Goal: Task Accomplishment & Management: Manage account settings

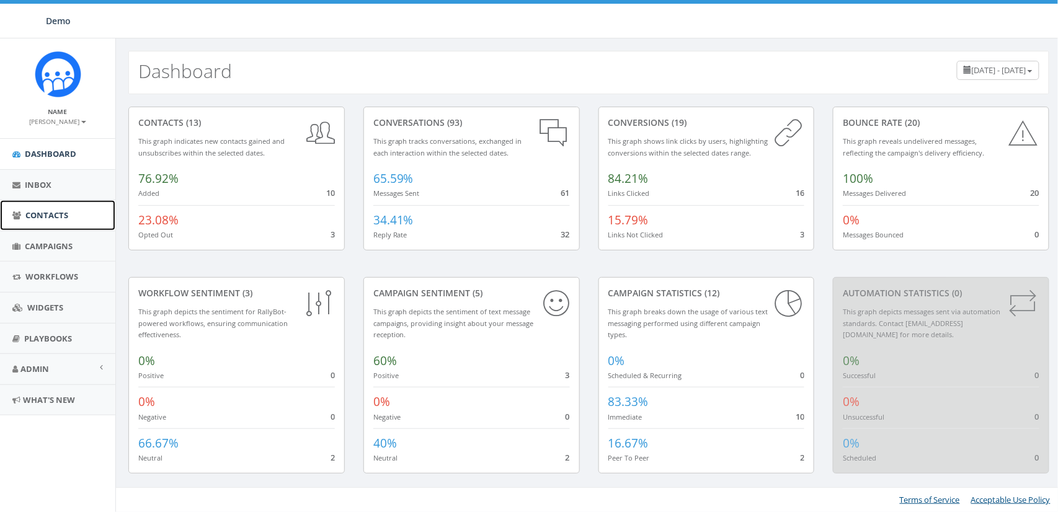
click at [48, 216] on span "Contacts" at bounding box center [46, 215] width 43 height 11
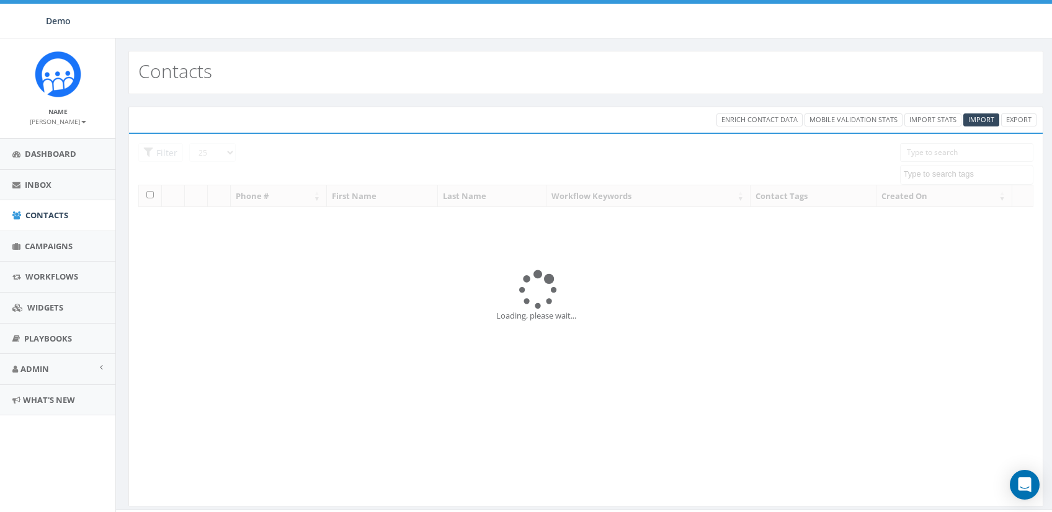
select select
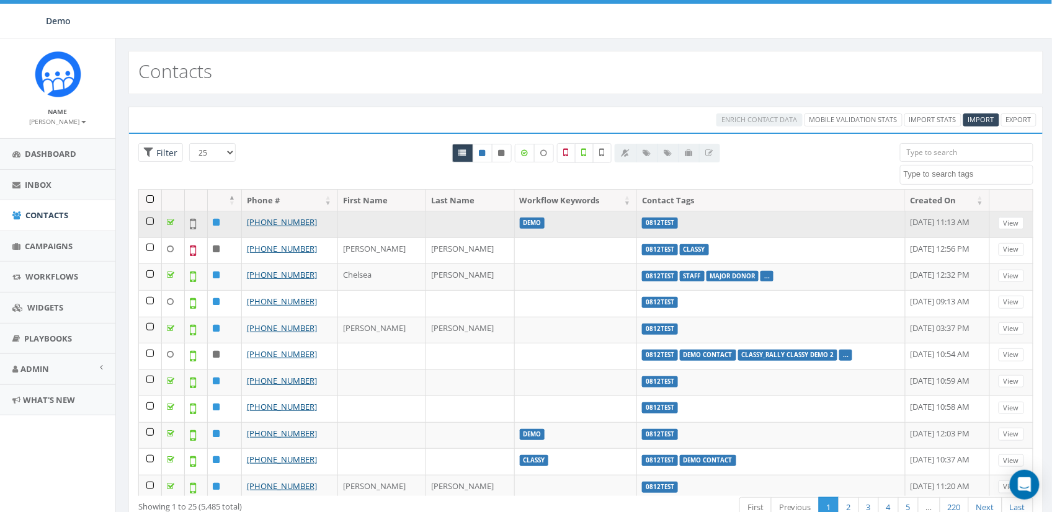
click at [146, 219] on td at bounding box center [150, 224] width 23 height 27
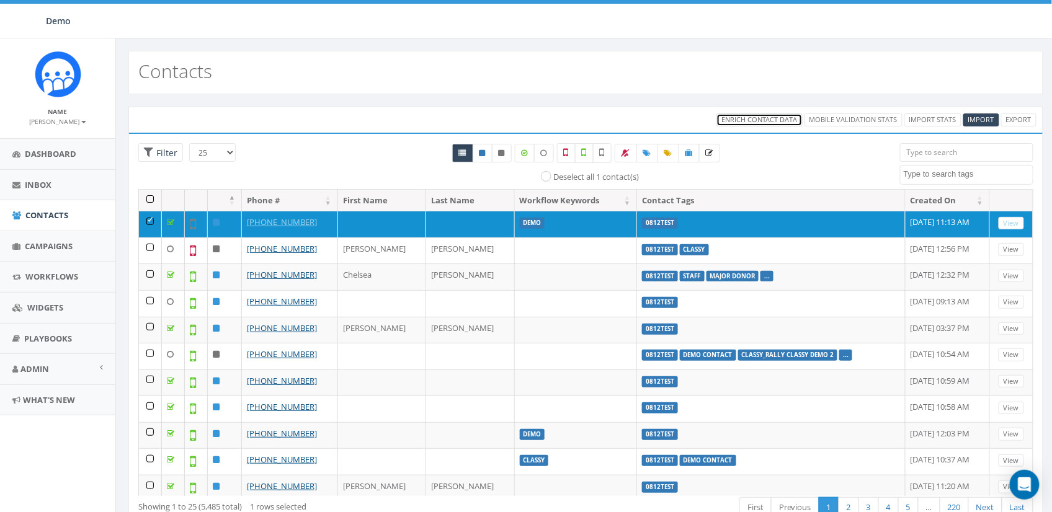
click at [749, 123] on span "Enrich Contact Data" at bounding box center [759, 119] width 76 height 9
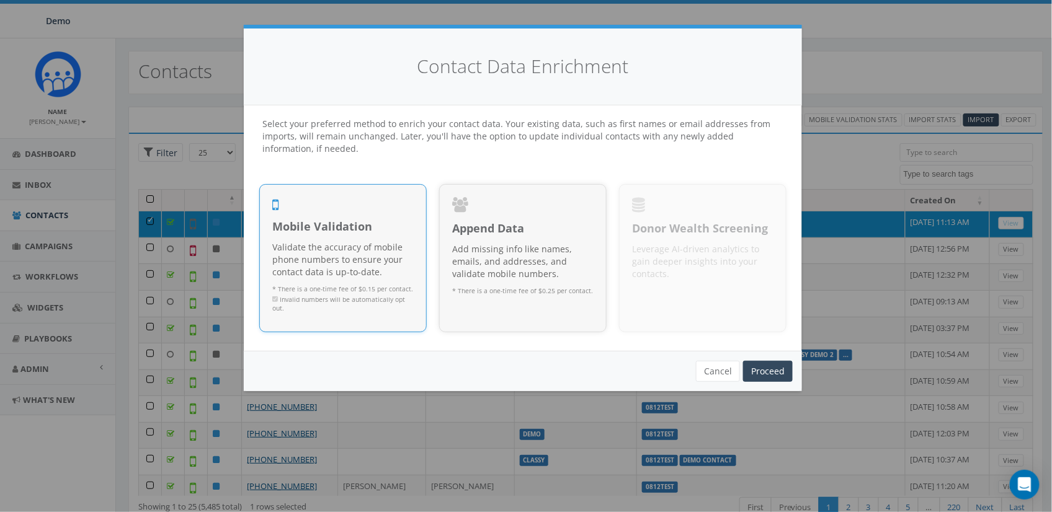
drag, startPoint x: 375, startPoint y: 242, endPoint x: 633, endPoint y: 278, distance: 261.0
click at [378, 242] on p "Validate the accuracy of mobile phone numbers to ensure your contact data is up…" at bounding box center [342, 259] width 141 height 37
click at [771, 370] on link "Proceed" at bounding box center [768, 371] width 50 height 21
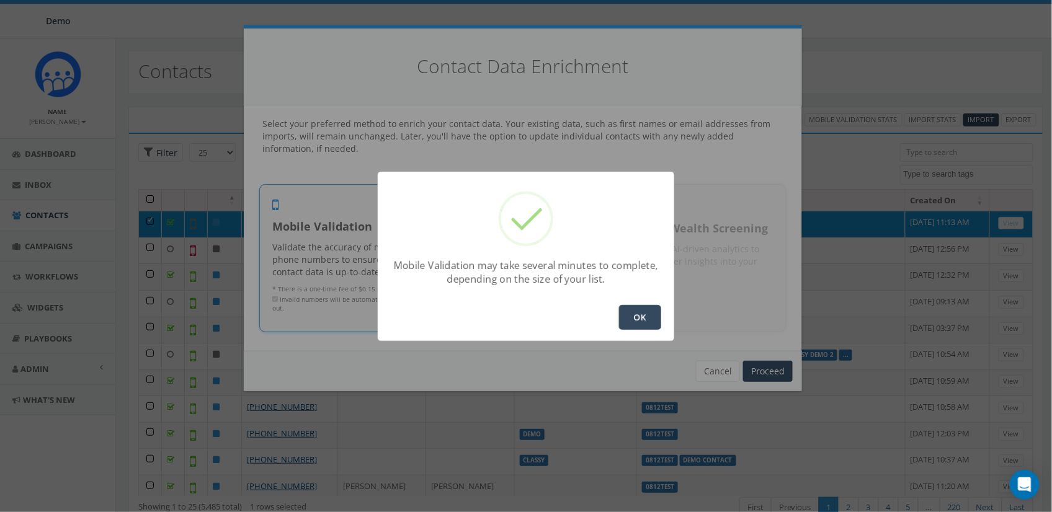
click at [644, 319] on button "OK" at bounding box center [640, 317] width 42 height 25
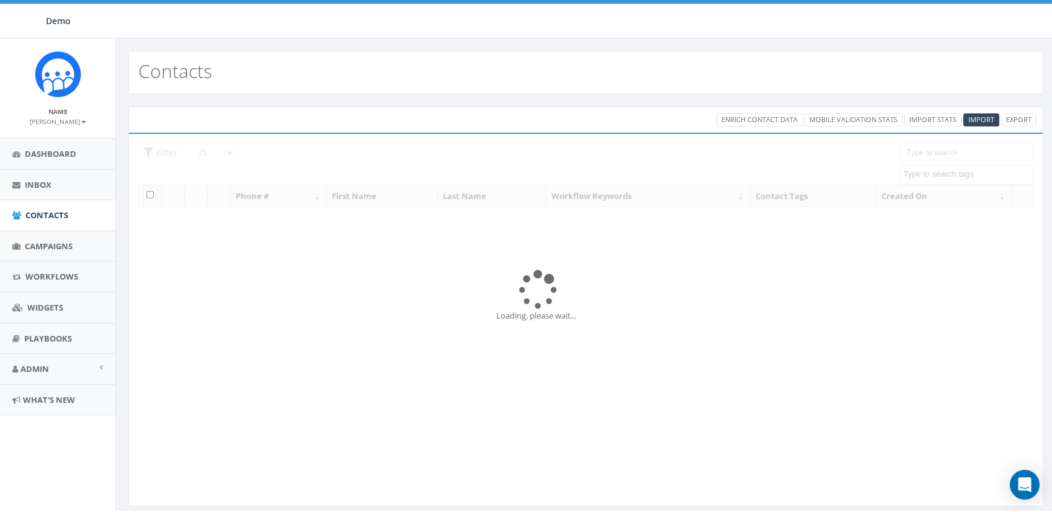
select select
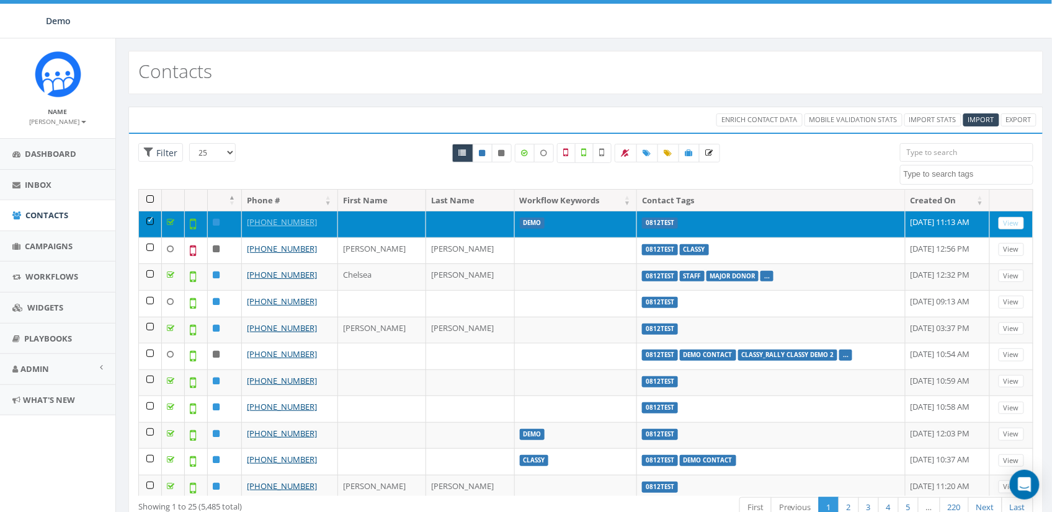
click at [151, 222] on td at bounding box center [150, 224] width 23 height 27
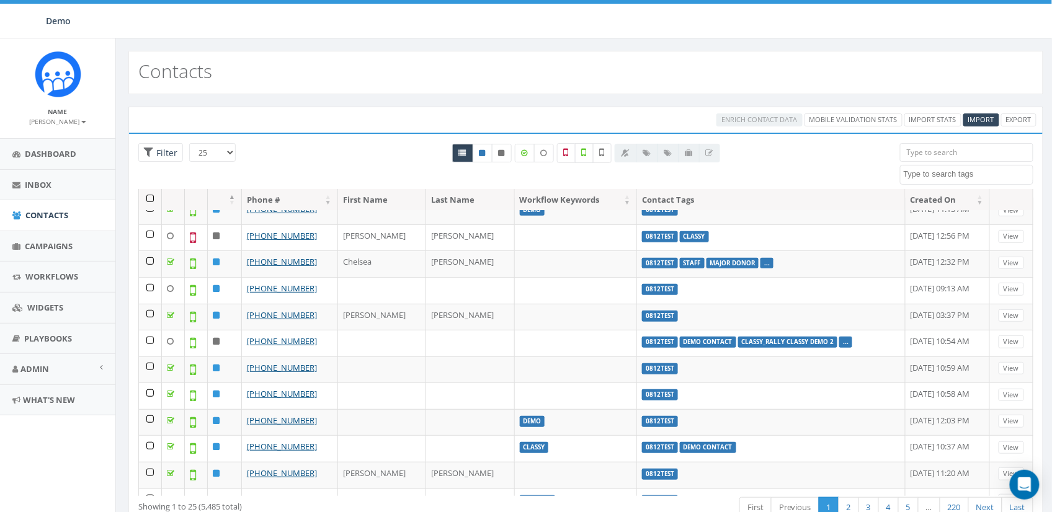
scroll to position [13, 0]
click at [603, 156] on icon at bounding box center [602, 152] width 5 height 11
checkbox input "true"
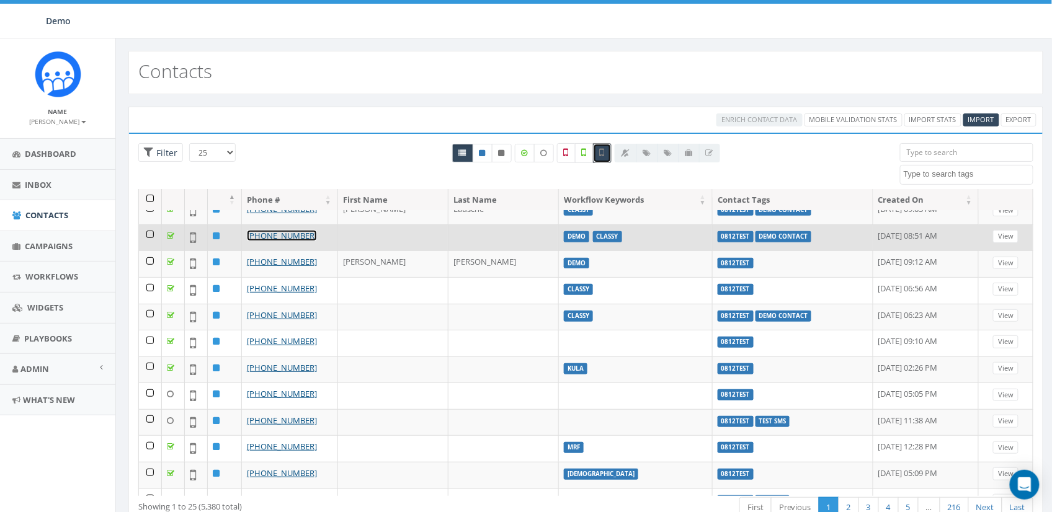
click at [269, 238] on link "[PHONE_NUMBER]" at bounding box center [282, 235] width 70 height 11
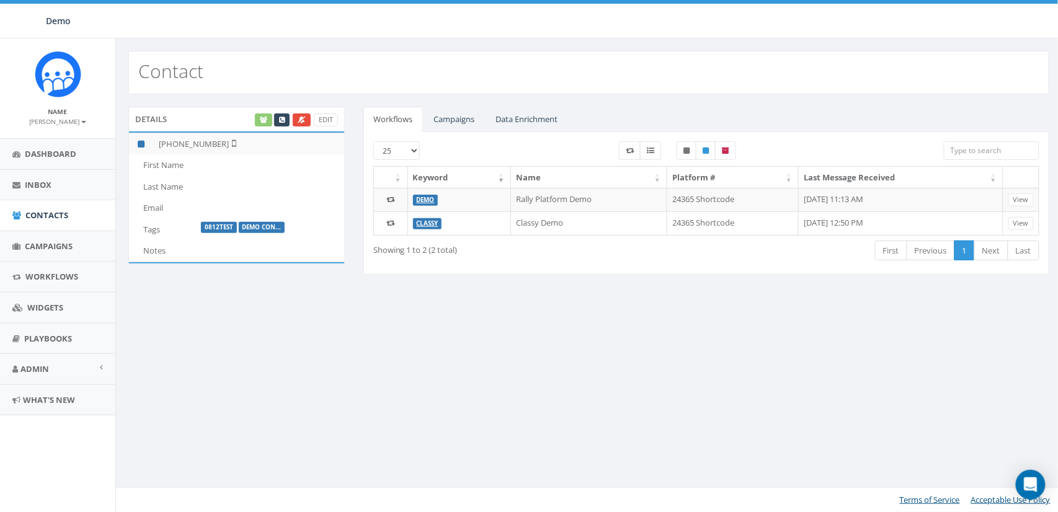
click at [260, 122] on div "Edit" at bounding box center [295, 119] width 85 height 13
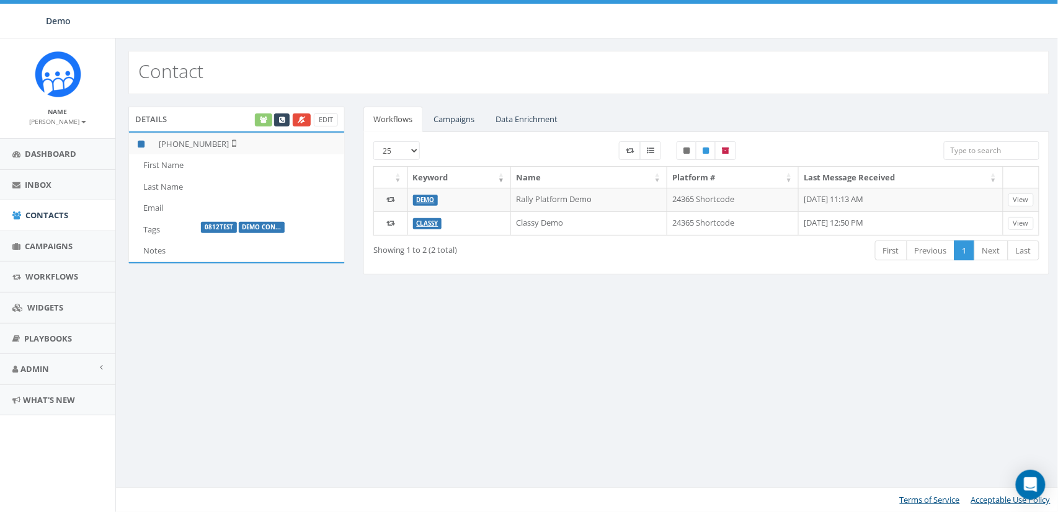
click at [260, 122] on div "Edit" at bounding box center [295, 119] width 85 height 13
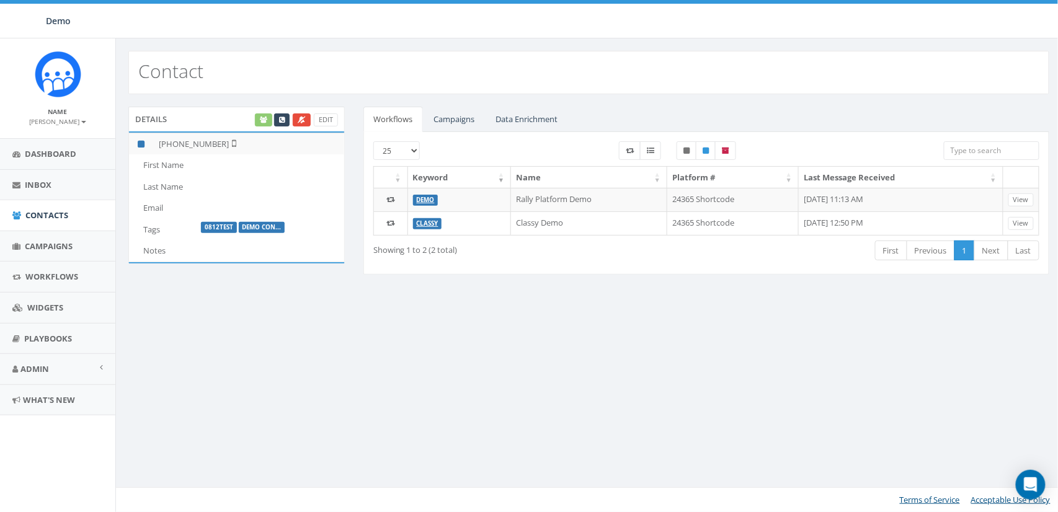
click at [260, 122] on div "Edit" at bounding box center [295, 119] width 85 height 13
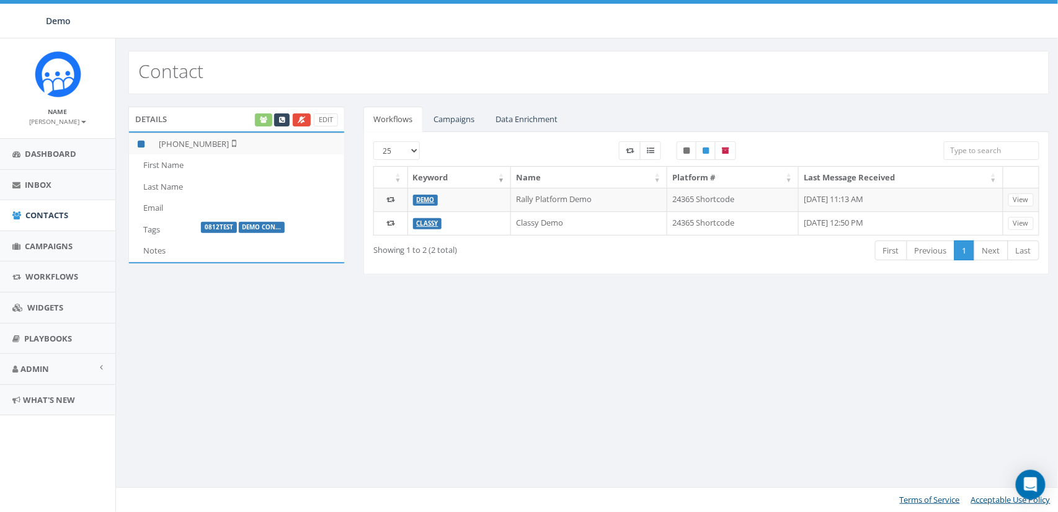
click at [260, 122] on div "Edit" at bounding box center [295, 119] width 85 height 13
click at [265, 118] on div "Edit" at bounding box center [295, 119] width 85 height 13
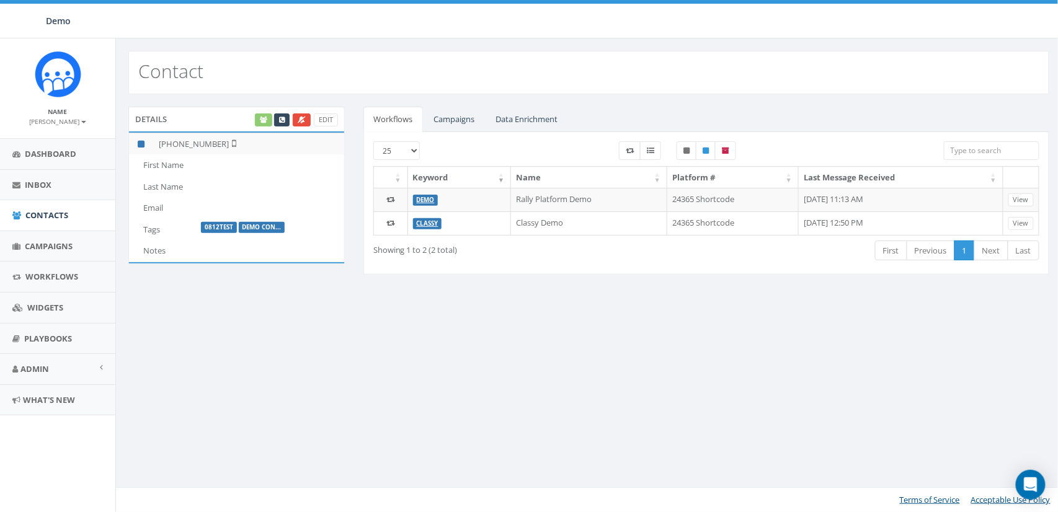
click at [265, 118] on div "Edit" at bounding box center [295, 119] width 85 height 13
click at [234, 116] on div "Details Edit" at bounding box center [236, 119] width 216 height 25
click at [266, 120] on div "Edit" at bounding box center [295, 119] width 85 height 13
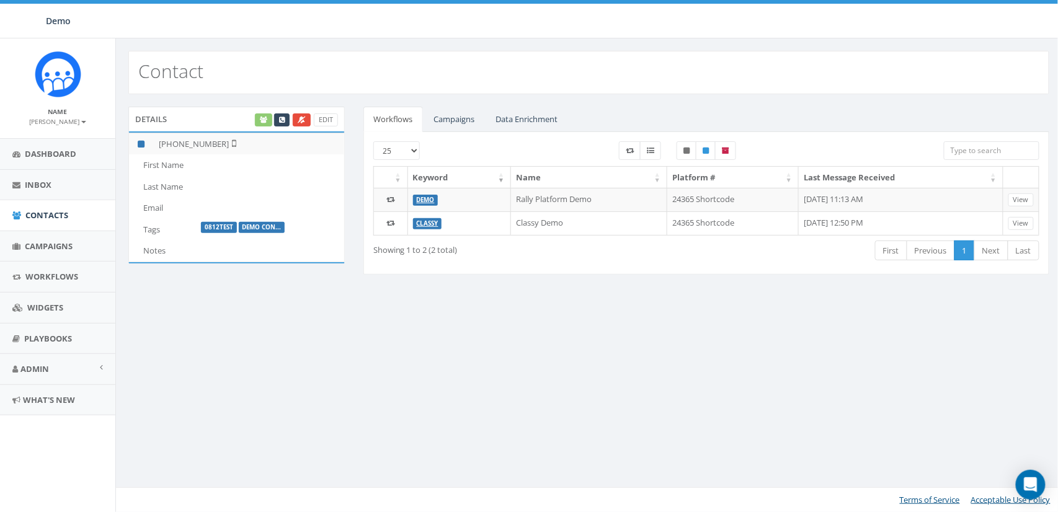
click at [266, 120] on div "Edit" at bounding box center [295, 119] width 85 height 13
click at [430, 120] on link "Campaigns" at bounding box center [454, 119] width 61 height 25
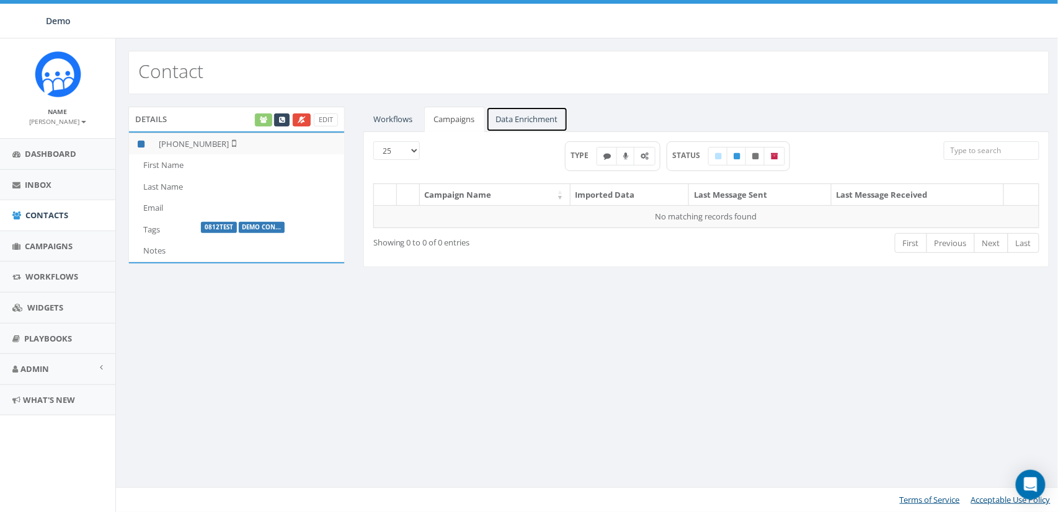
click at [525, 117] on link "Data Enrichment" at bounding box center [527, 119] width 82 height 25
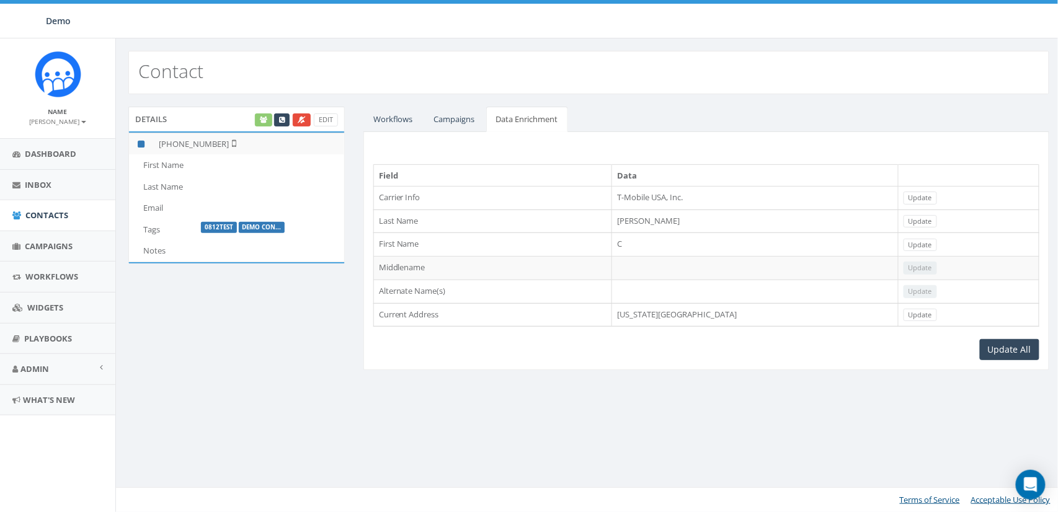
click at [264, 122] on div "Edit" at bounding box center [295, 119] width 85 height 13
drag, startPoint x: 32, startPoint y: 221, endPoint x: 202, endPoint y: 220, distance: 169.9
click at [32, 221] on link "Contacts" at bounding box center [57, 215] width 115 height 30
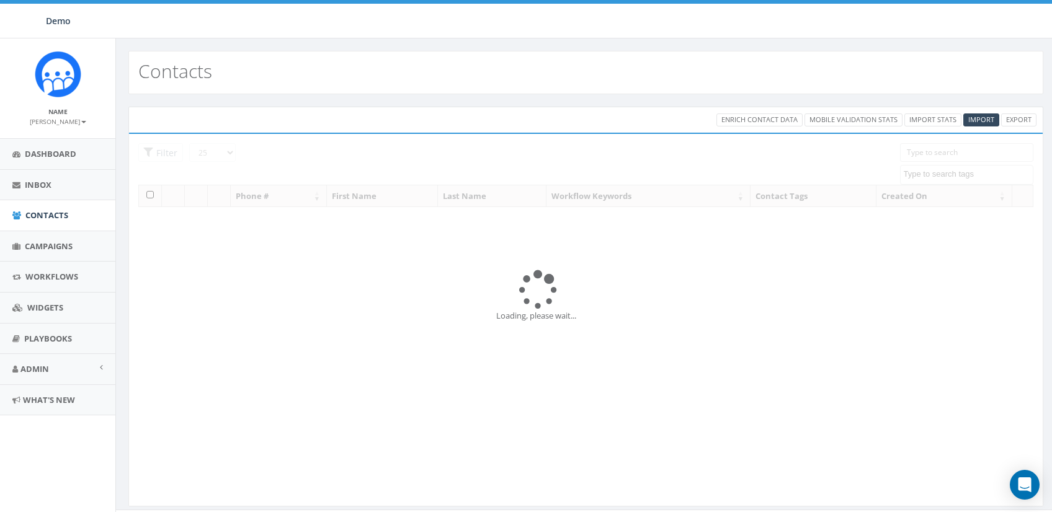
select select
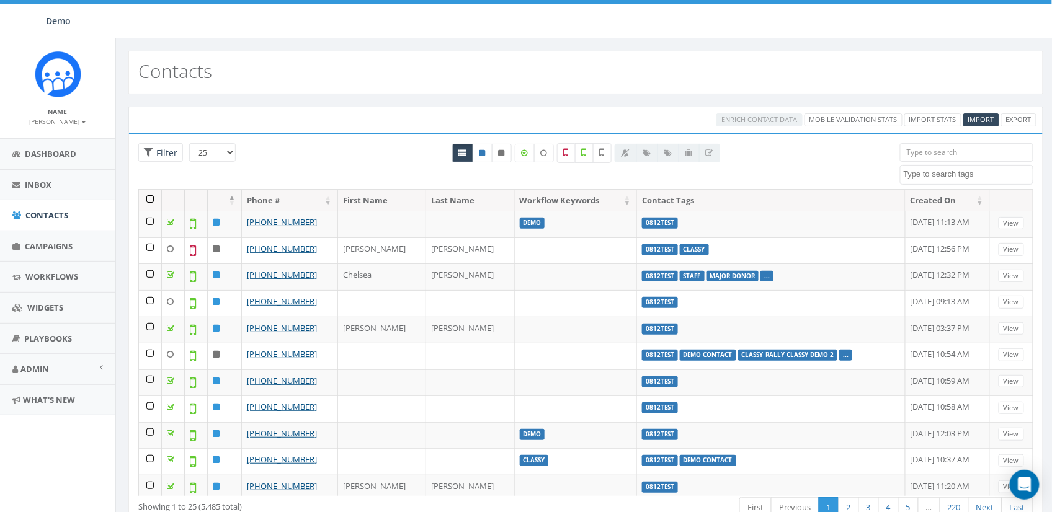
click at [612, 155] on div at bounding box center [586, 153] width 305 height 20
click at [606, 155] on label at bounding box center [602, 153] width 19 height 20
checkbox input "true"
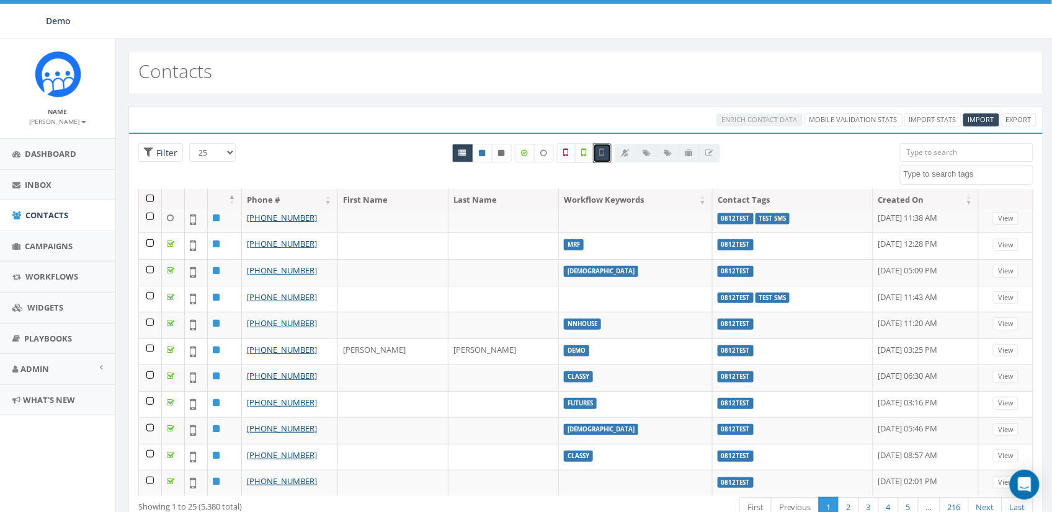
scroll to position [231, 0]
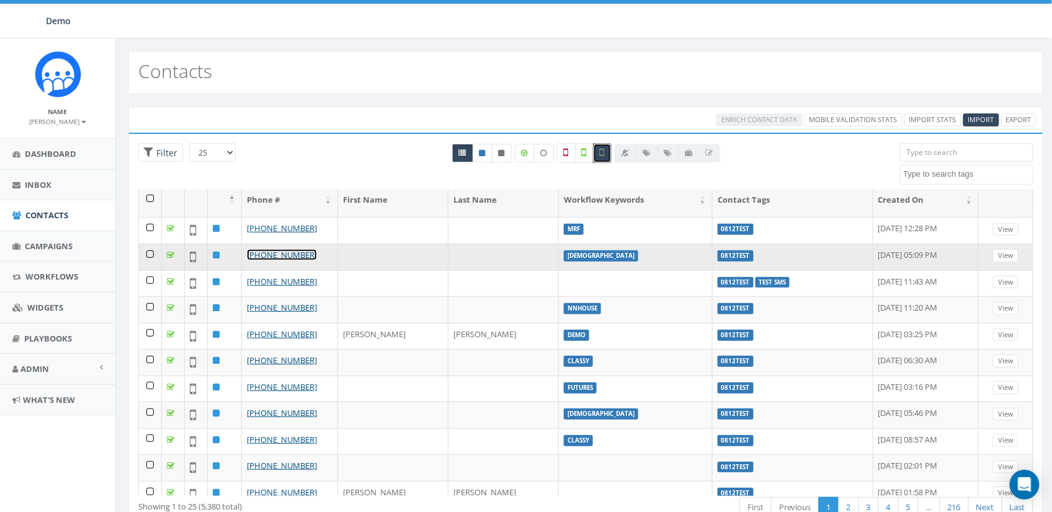
click at [277, 249] on link "[PHONE_NUMBER]" at bounding box center [282, 254] width 70 height 11
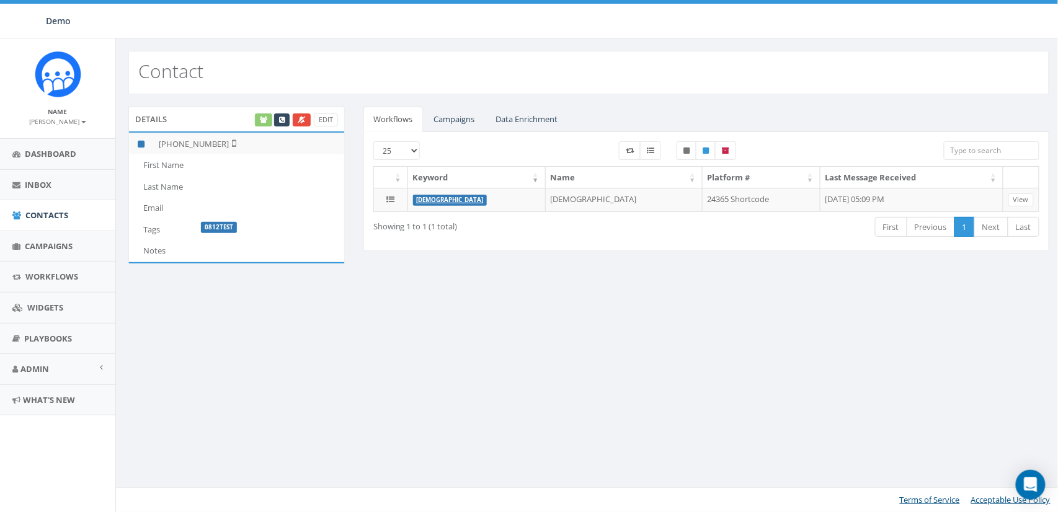
click at [250, 121] on div "Details Edit" at bounding box center [236, 119] width 216 height 25
click at [259, 120] on div "Edit" at bounding box center [295, 119] width 85 height 13
click at [69, 147] on link "Dashboard" at bounding box center [57, 154] width 115 height 30
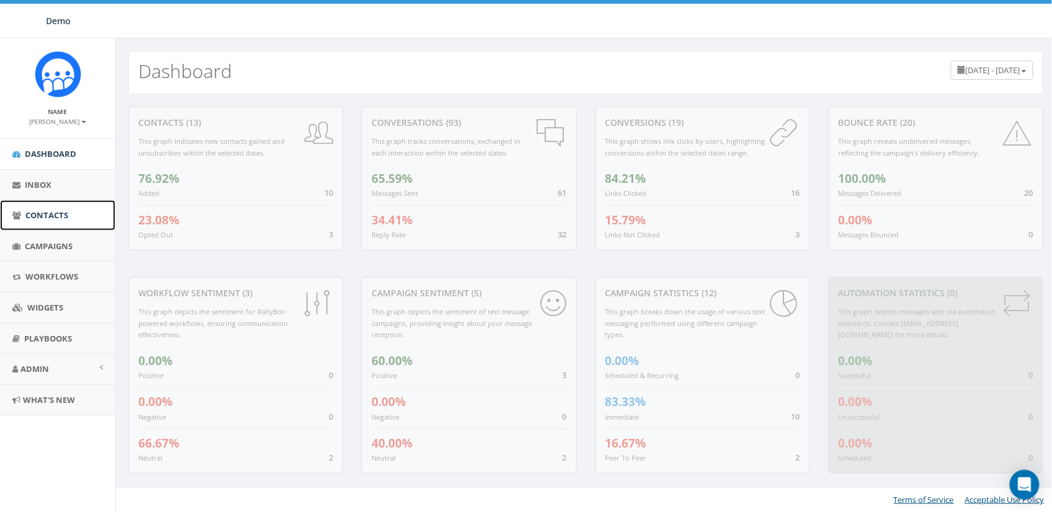
click at [35, 216] on span "Contacts" at bounding box center [46, 215] width 43 height 11
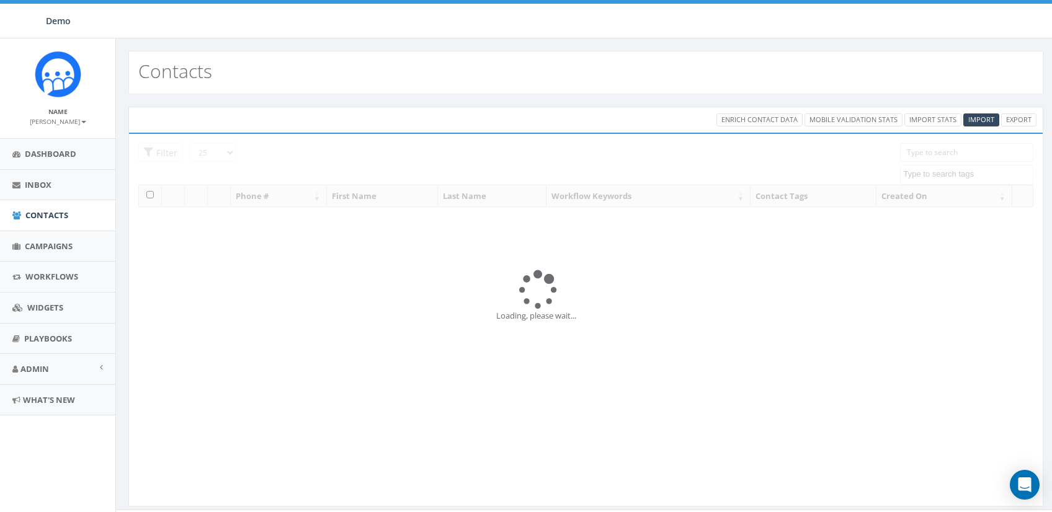
select select
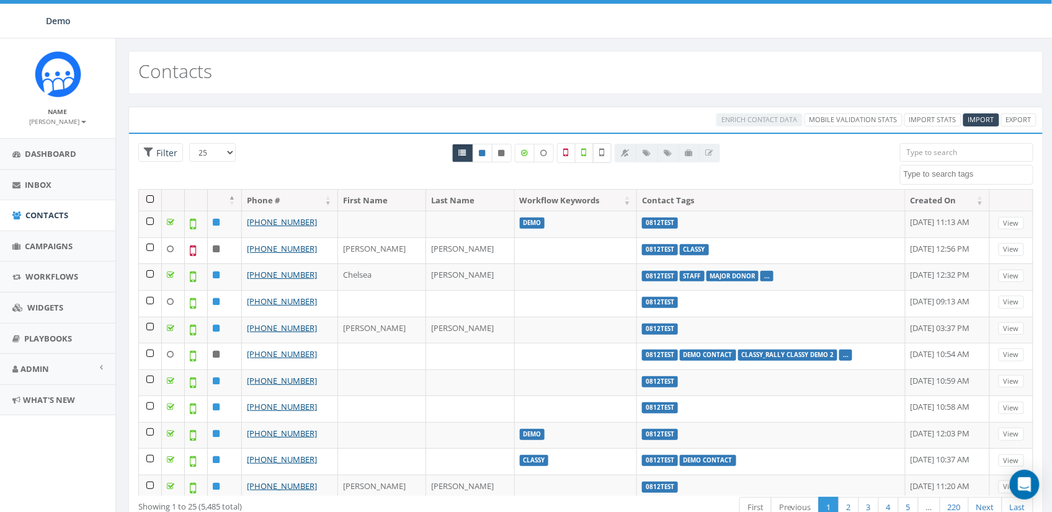
click at [603, 161] on label at bounding box center [602, 153] width 19 height 20
checkbox input "true"
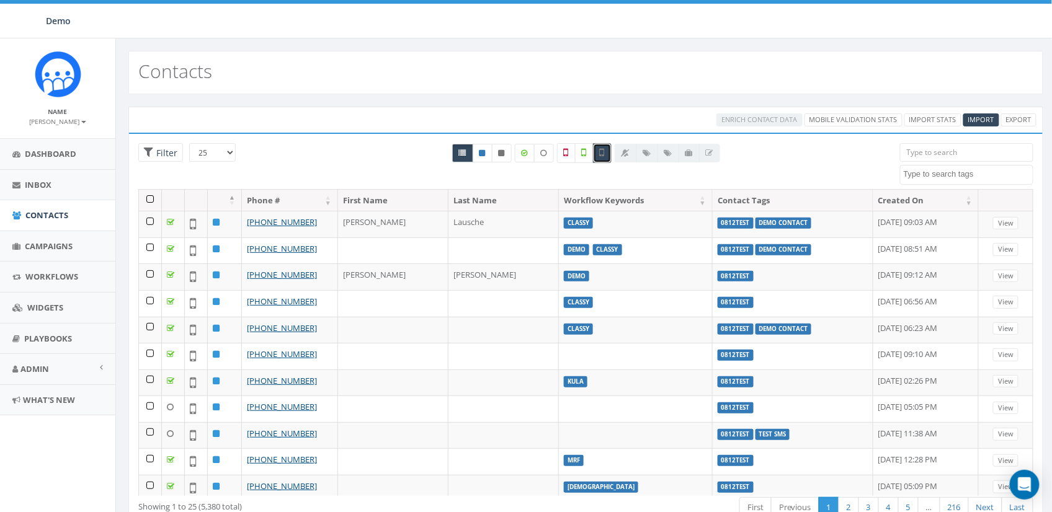
click at [483, 174] on div "All 0 contact(s) on current page All 5485 contact(s) filtered" at bounding box center [586, 176] width 305 height 14
click at [525, 154] on icon at bounding box center [525, 152] width 6 height 7
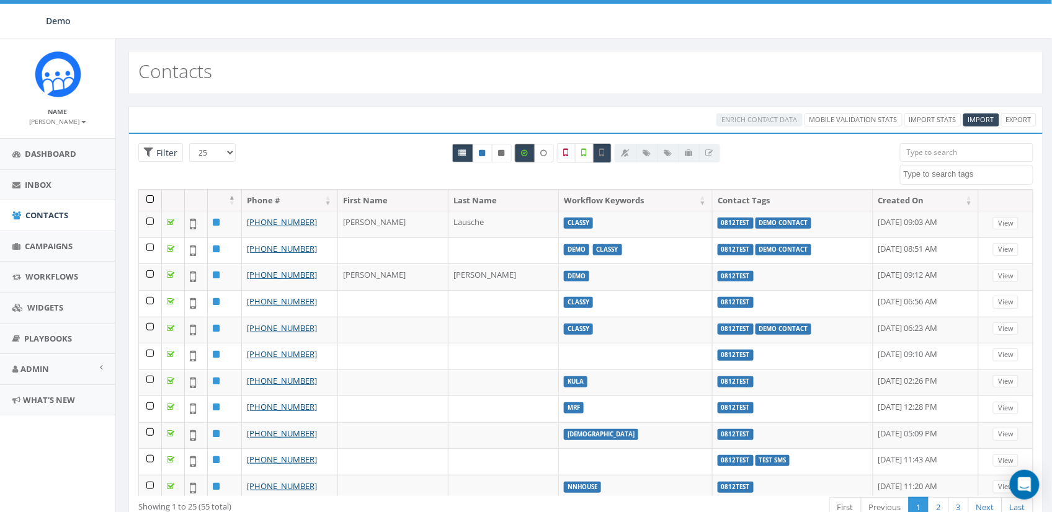
click at [525, 154] on icon at bounding box center [525, 152] width 6 height 7
checkbox input "false"
click at [545, 154] on icon at bounding box center [544, 152] width 6 height 7
checkbox input "true"
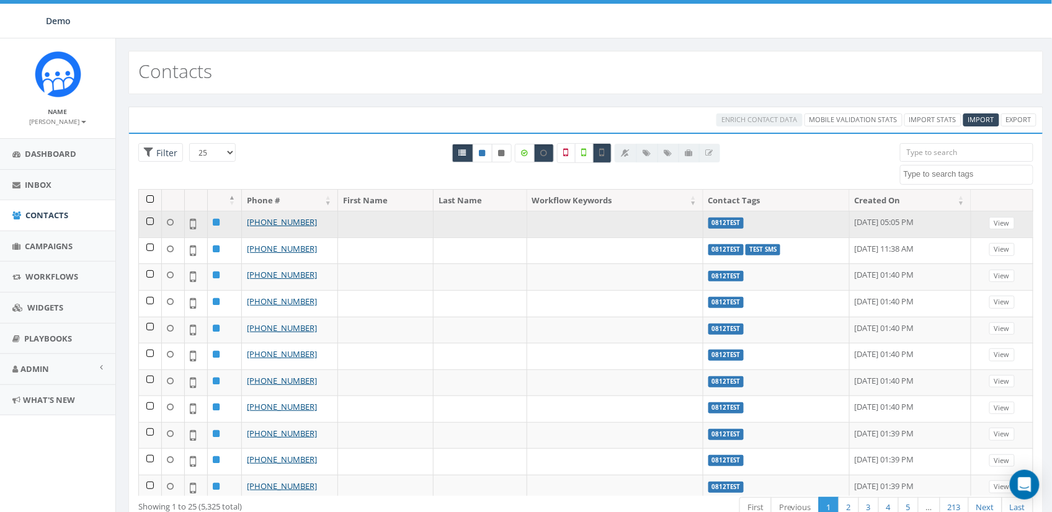
click at [151, 223] on td at bounding box center [150, 224] width 23 height 27
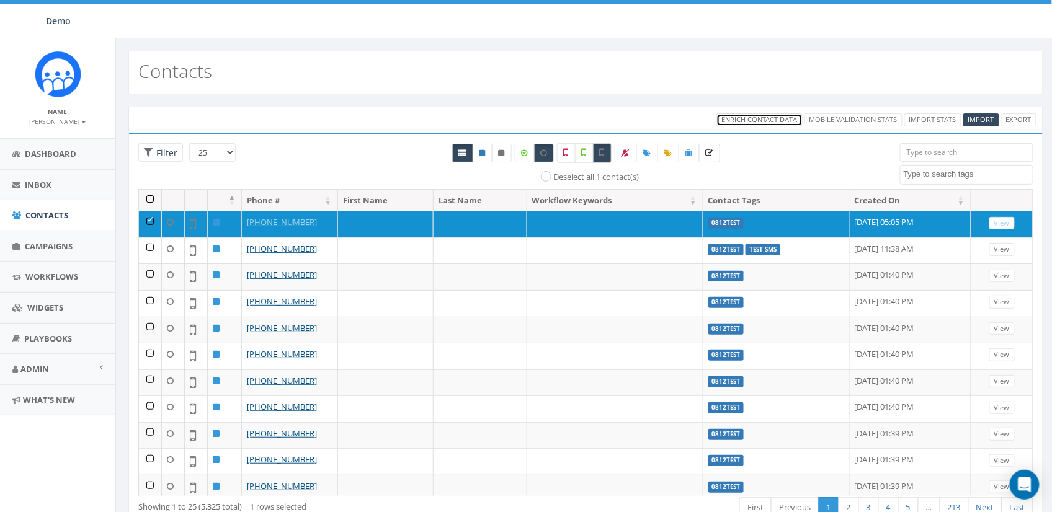
click at [754, 117] on span "Enrich Contact Data" at bounding box center [759, 119] width 76 height 9
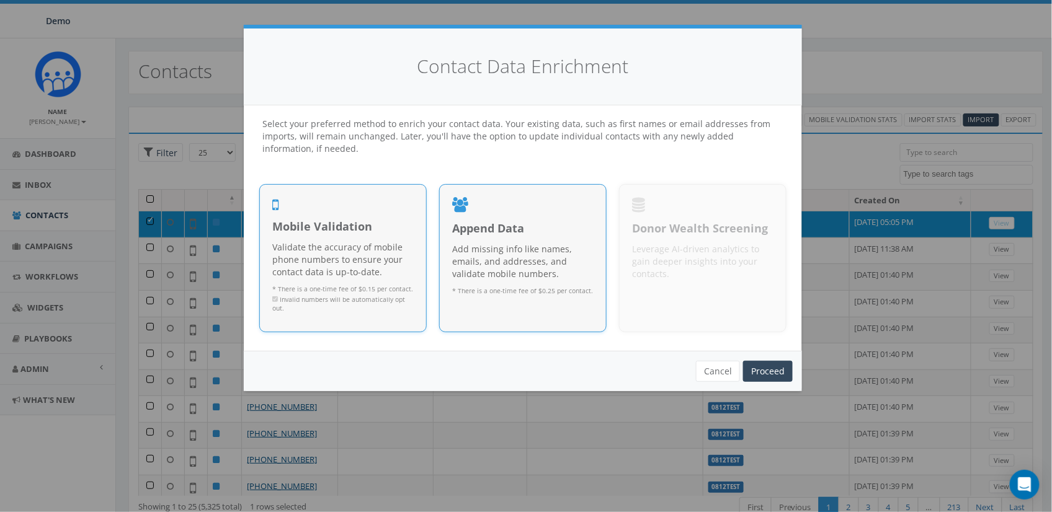
drag, startPoint x: 518, startPoint y: 237, endPoint x: 509, endPoint y: 236, distance: 9.4
click at [518, 237] on div "Append Data Add missing info like names, emails, and addresses, and validate mo…" at bounding box center [522, 270] width 141 height 99
click at [765, 367] on link "Proceed" at bounding box center [768, 371] width 50 height 21
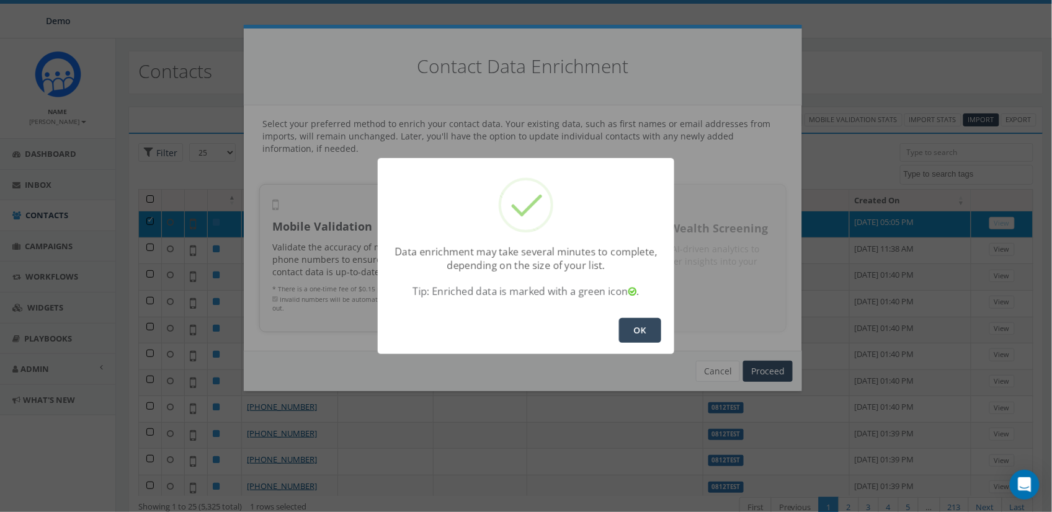
click at [652, 330] on button "OK" at bounding box center [640, 330] width 42 height 25
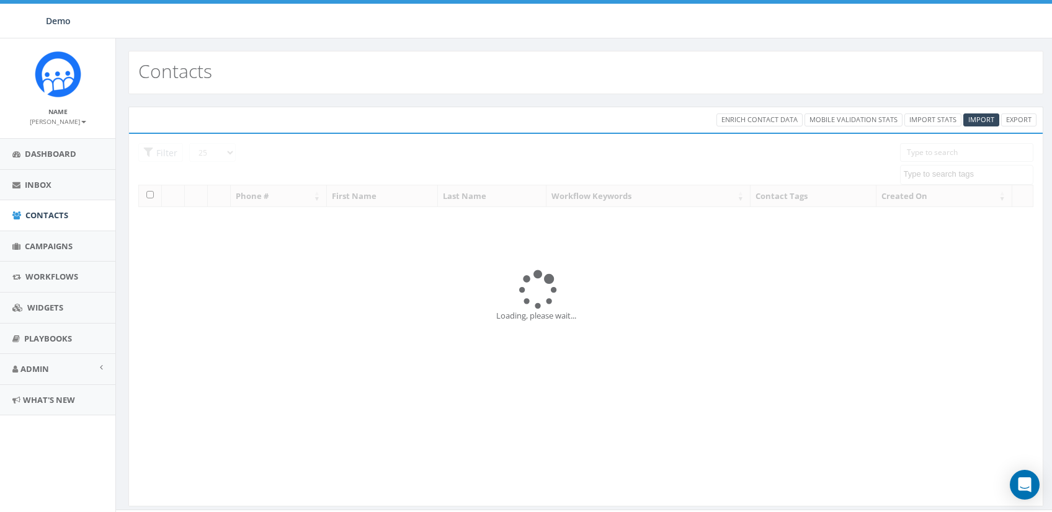
select select
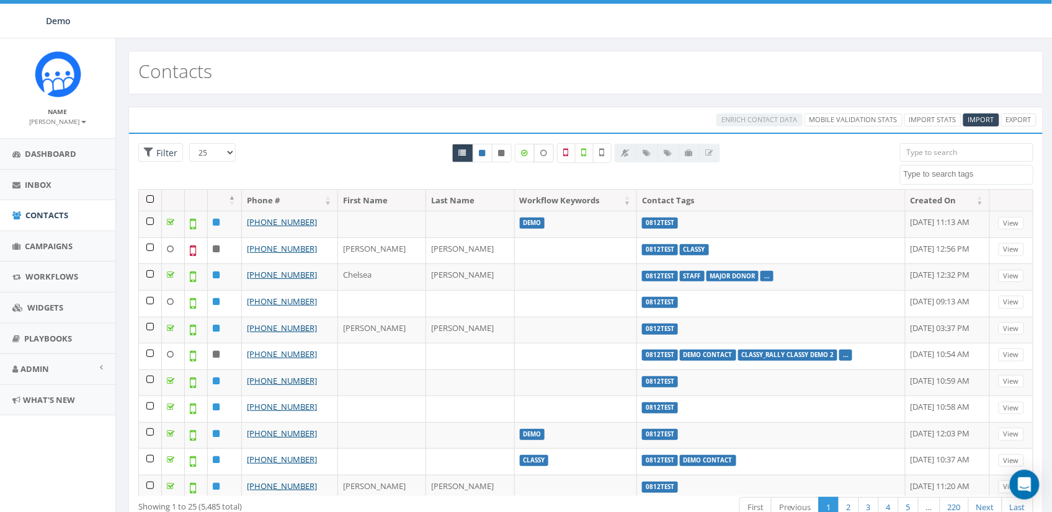
click at [551, 151] on label at bounding box center [544, 153] width 20 height 19
checkbox input "true"
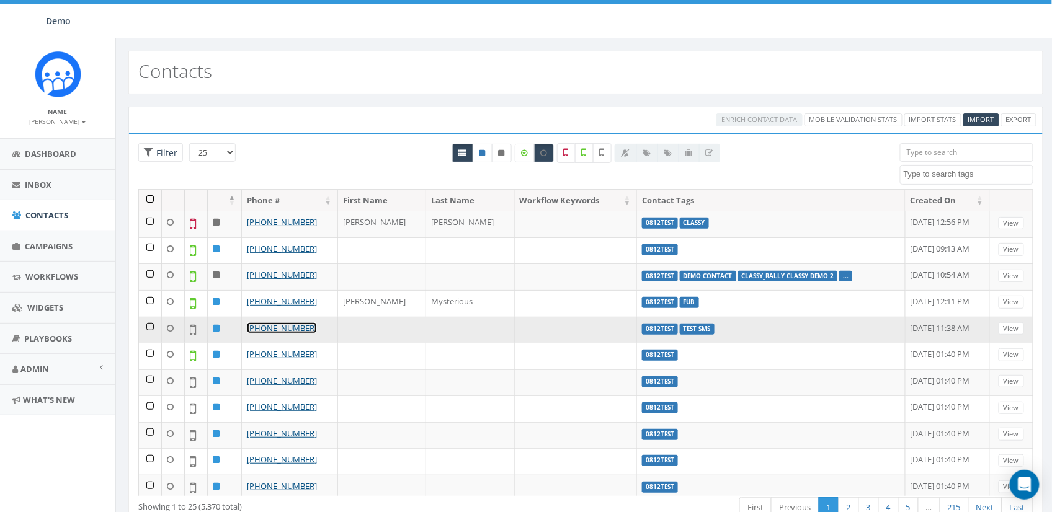
click at [290, 327] on link "[PHONE_NUMBER]" at bounding box center [282, 328] width 70 height 11
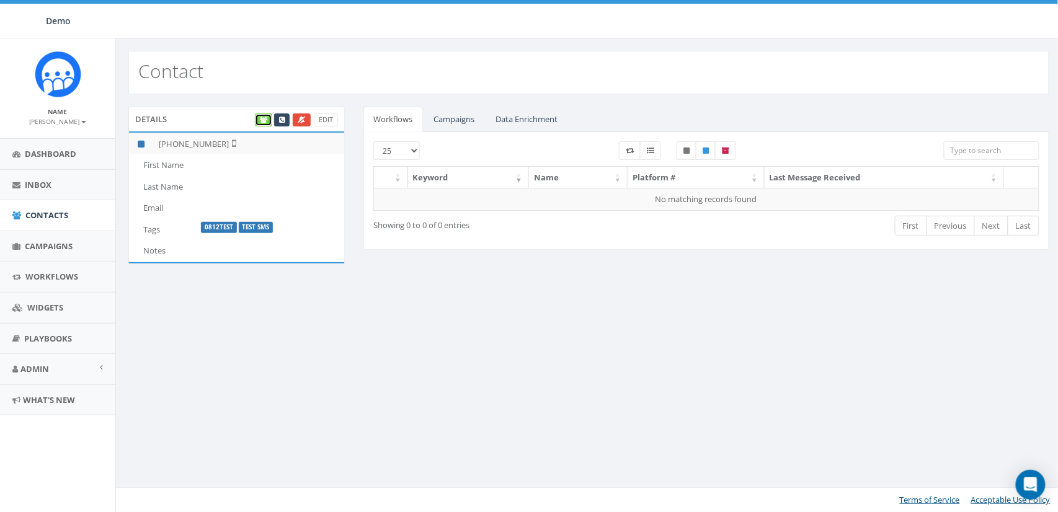
click at [267, 125] on link at bounding box center [263, 119] width 17 height 13
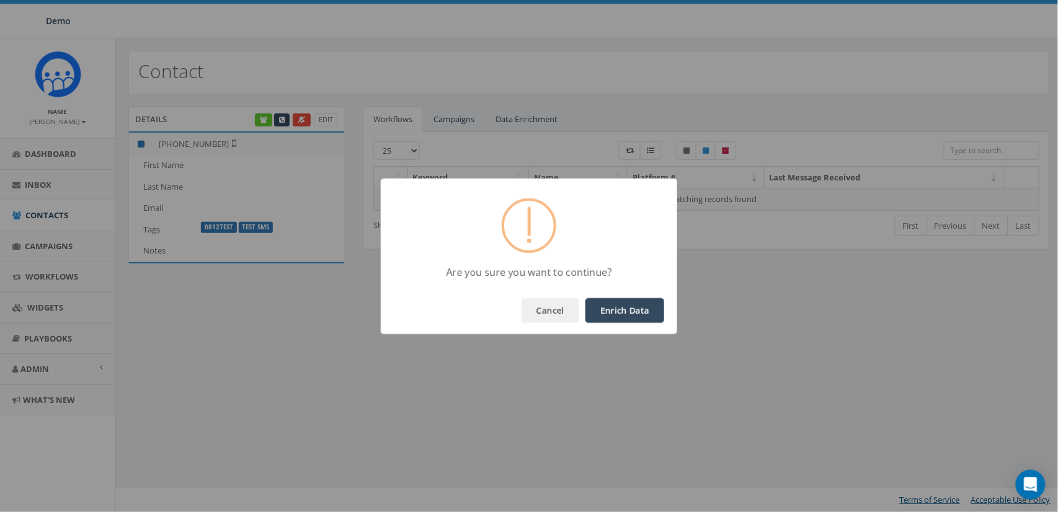
click at [621, 319] on button "Enrich Data" at bounding box center [624, 310] width 79 height 25
click at [652, 316] on button "OK" at bounding box center [643, 310] width 42 height 25
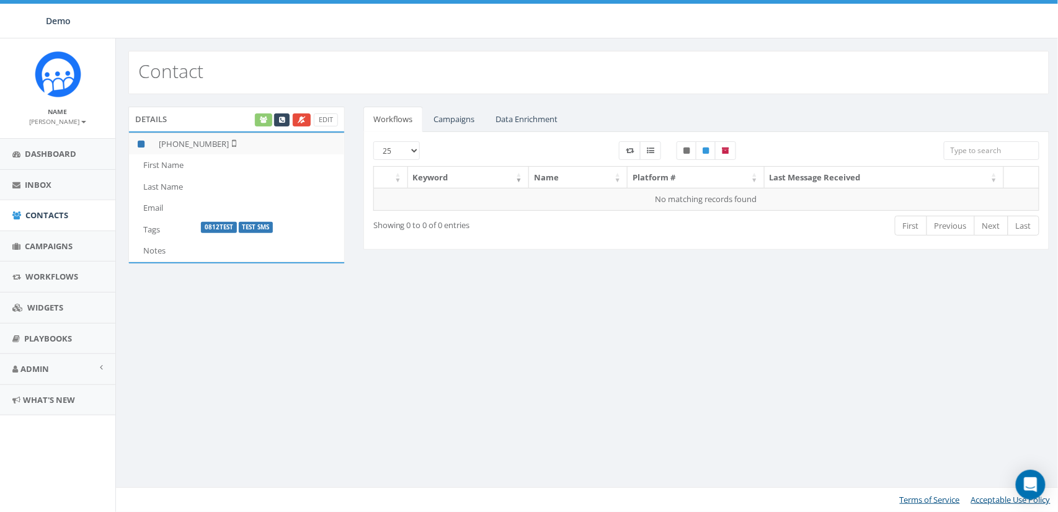
click at [267, 121] on div "Edit" at bounding box center [295, 119] width 85 height 13
click at [541, 117] on link "Data Enrichment" at bounding box center [527, 119] width 82 height 25
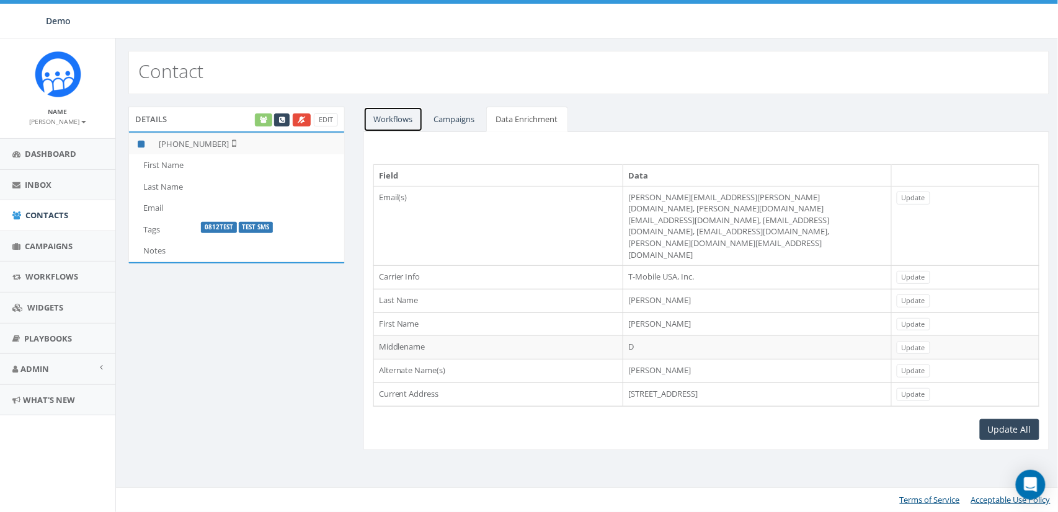
click at [385, 118] on link "Workflows" at bounding box center [393, 119] width 60 height 25
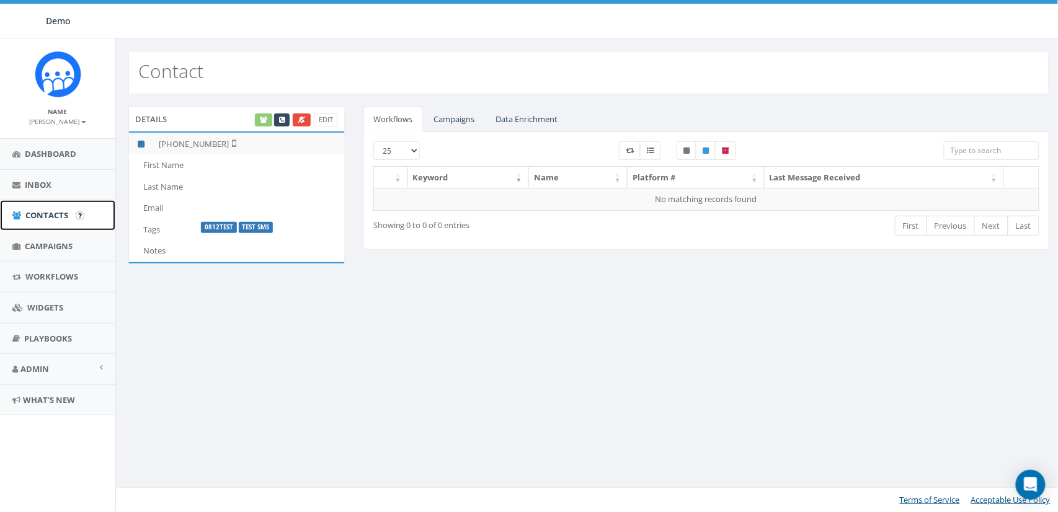
click at [34, 220] on span "Contacts" at bounding box center [46, 215] width 43 height 11
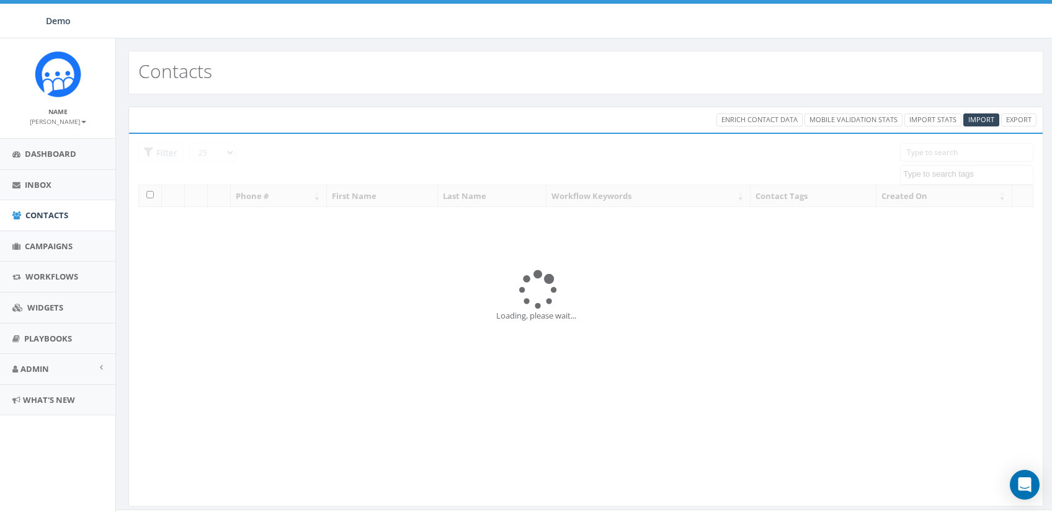
select select
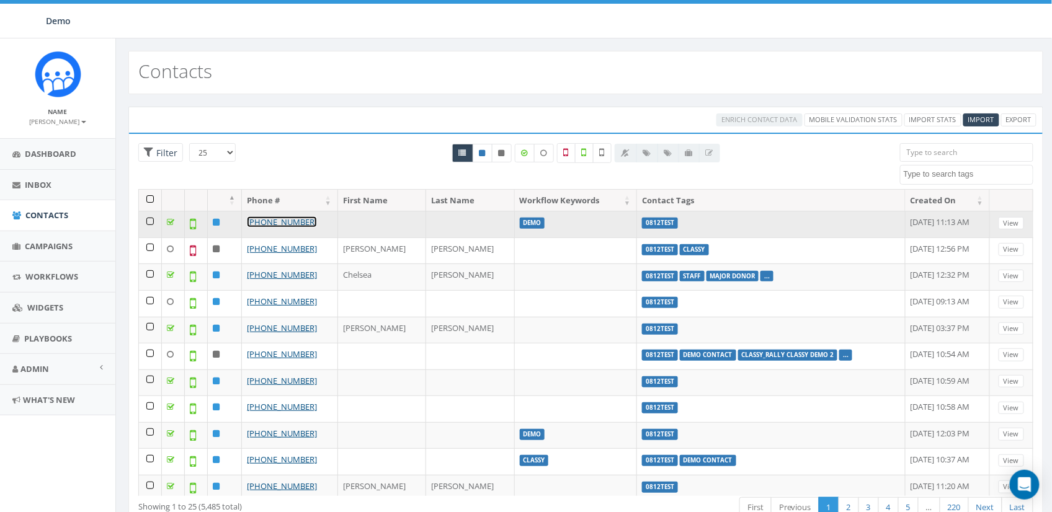
click at [288, 222] on link "[PHONE_NUMBER]" at bounding box center [282, 221] width 70 height 11
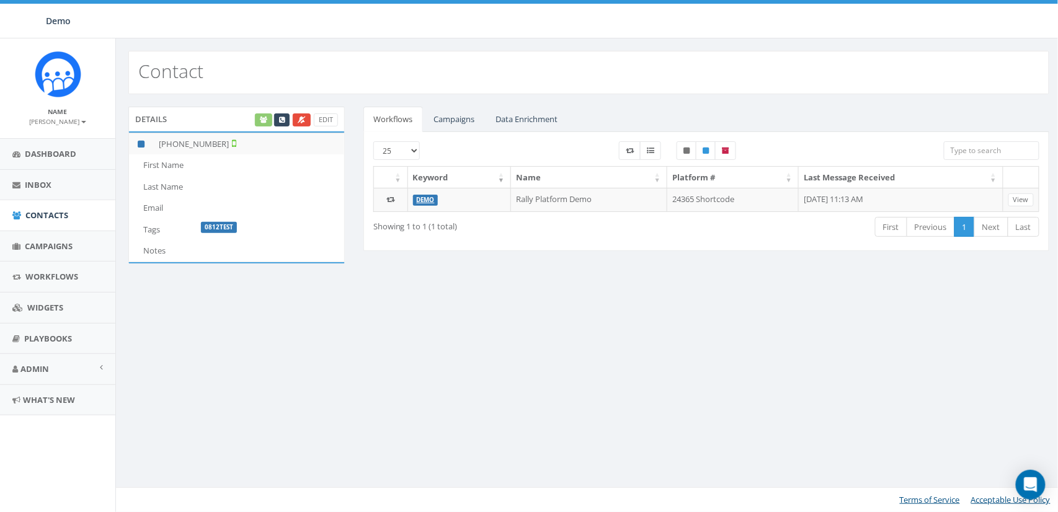
click at [261, 122] on div "Edit" at bounding box center [295, 119] width 85 height 13
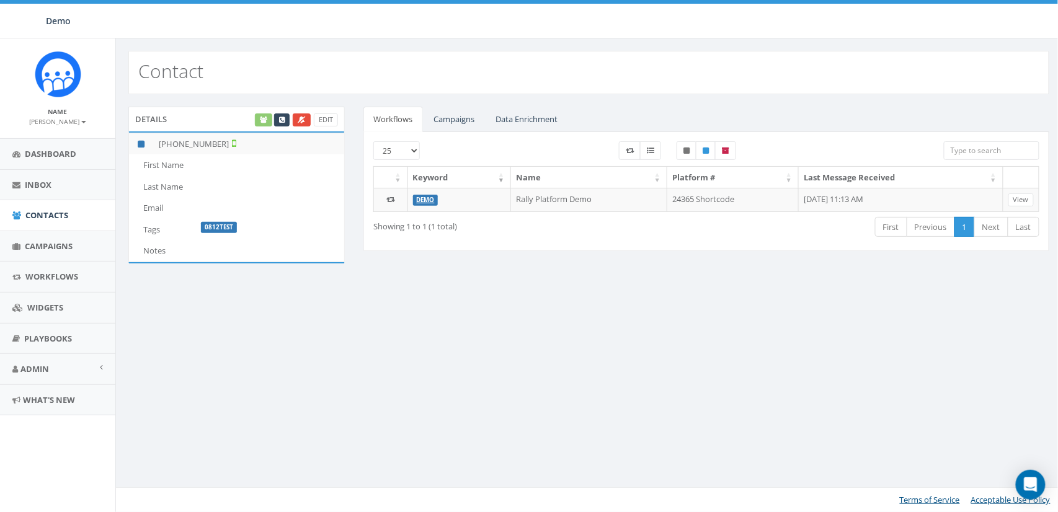
drag, startPoint x: 263, startPoint y: 107, endPoint x: 260, endPoint y: 122, distance: 15.2
click at [263, 107] on div "Details Edit" at bounding box center [236, 119] width 216 height 25
click at [264, 117] on div "Edit" at bounding box center [295, 119] width 85 height 13
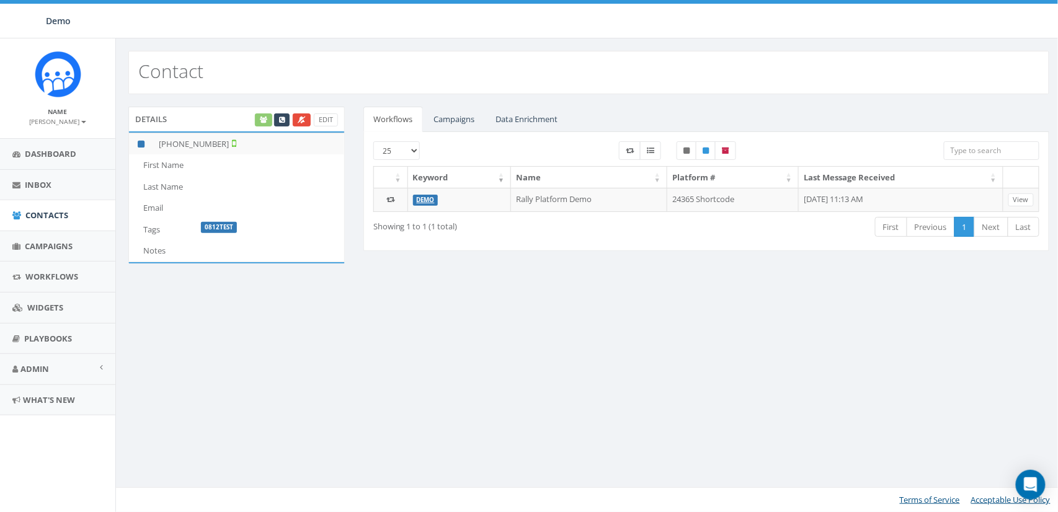
click at [264, 117] on div "Edit" at bounding box center [295, 119] width 85 height 13
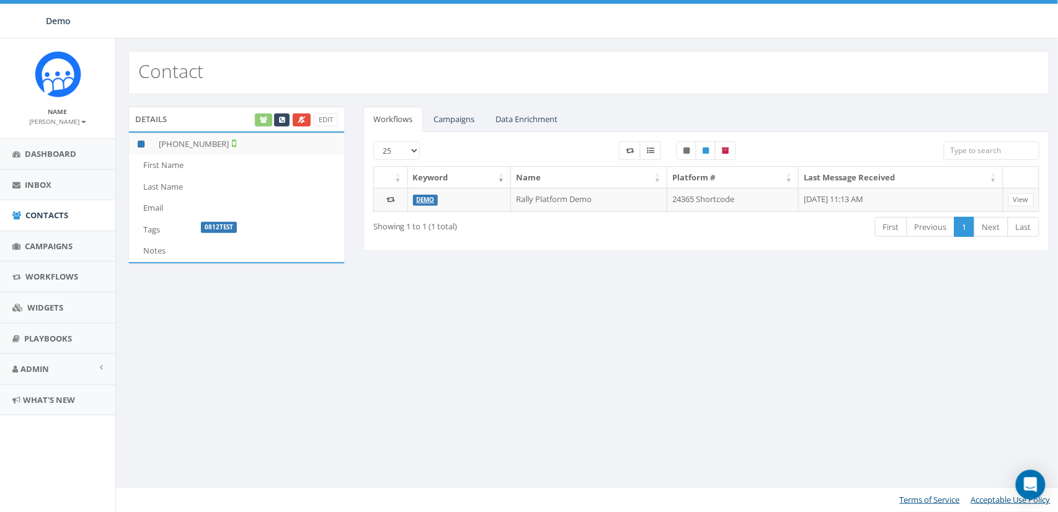
click at [264, 117] on div "Edit" at bounding box center [295, 119] width 85 height 13
click at [538, 120] on link "Data Enrichment" at bounding box center [527, 119] width 82 height 25
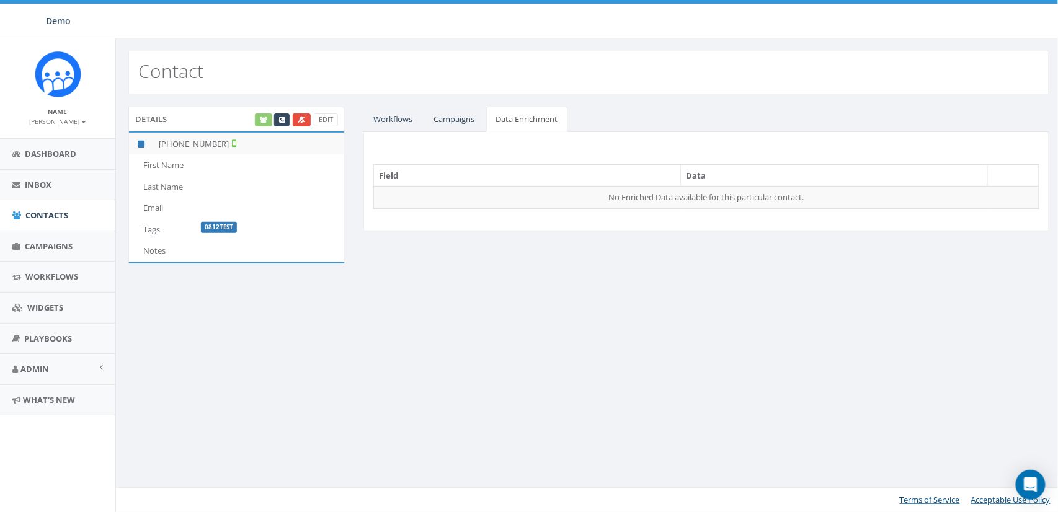
click at [260, 122] on div "Edit" at bounding box center [295, 119] width 85 height 13
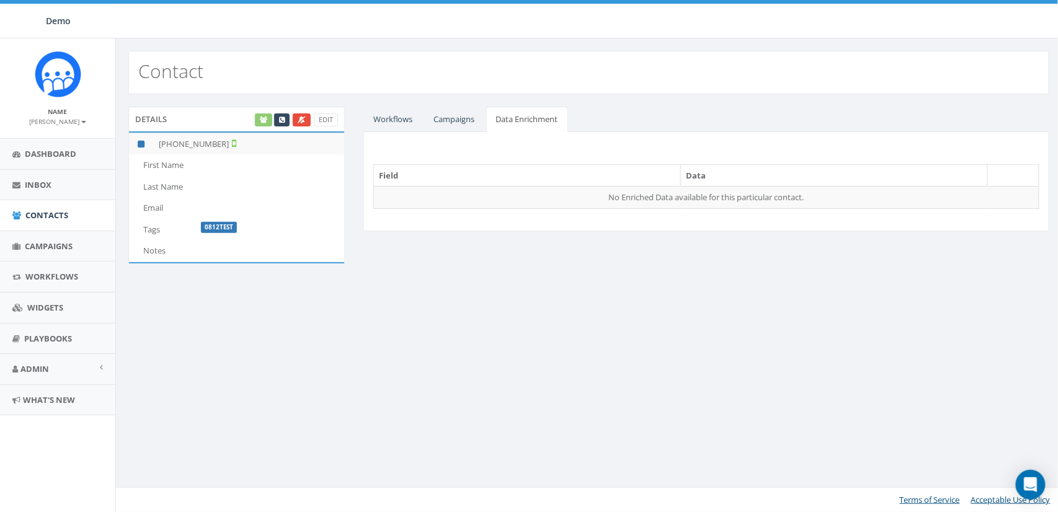
click at [260, 122] on div "Edit" at bounding box center [295, 119] width 85 height 13
click at [358, 118] on div "Workflows Campaigns Data Enrichment 25 50 100 Keyword Name Platform # Last Mess…" at bounding box center [706, 177] width 705 height 140
click at [391, 119] on link "Workflows" at bounding box center [393, 119] width 60 height 25
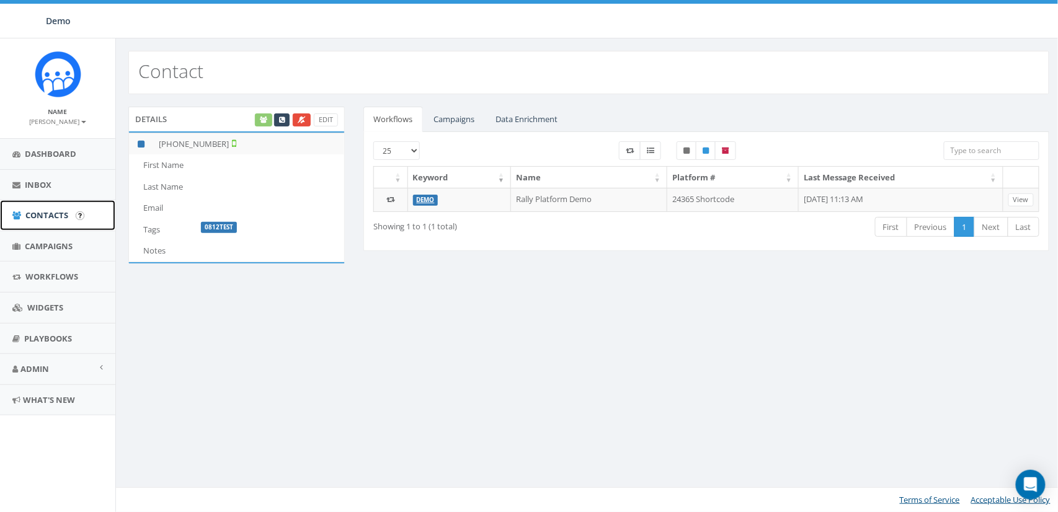
drag, startPoint x: 42, startPoint y: 214, endPoint x: 50, endPoint y: 214, distance: 8.1
click at [42, 214] on span "Contacts" at bounding box center [46, 215] width 43 height 11
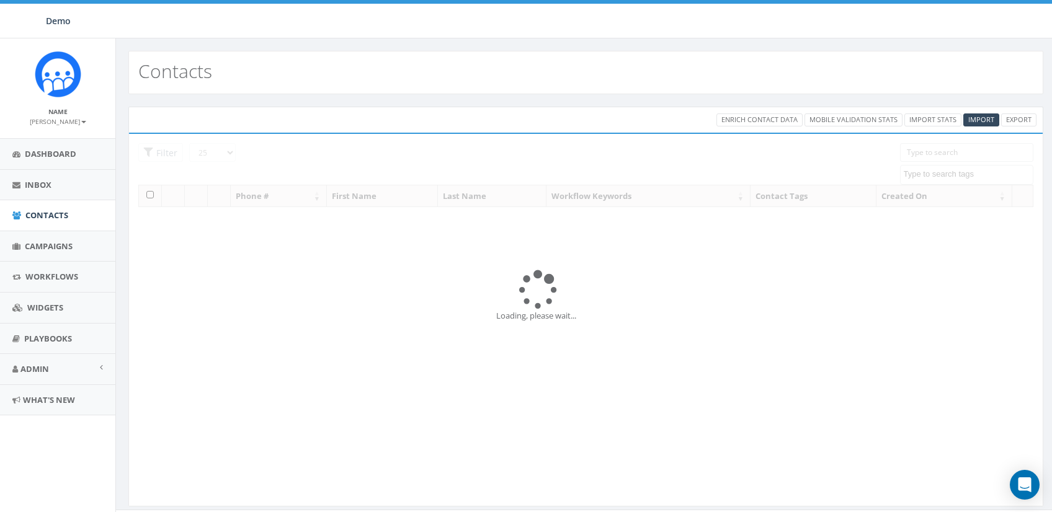
select select
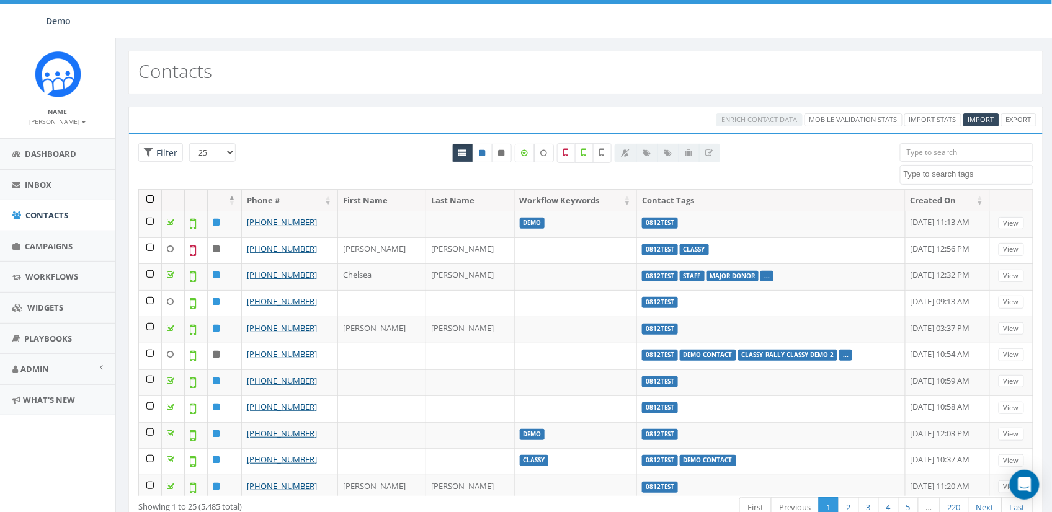
click at [548, 156] on label at bounding box center [544, 153] width 20 height 19
checkbox input "true"
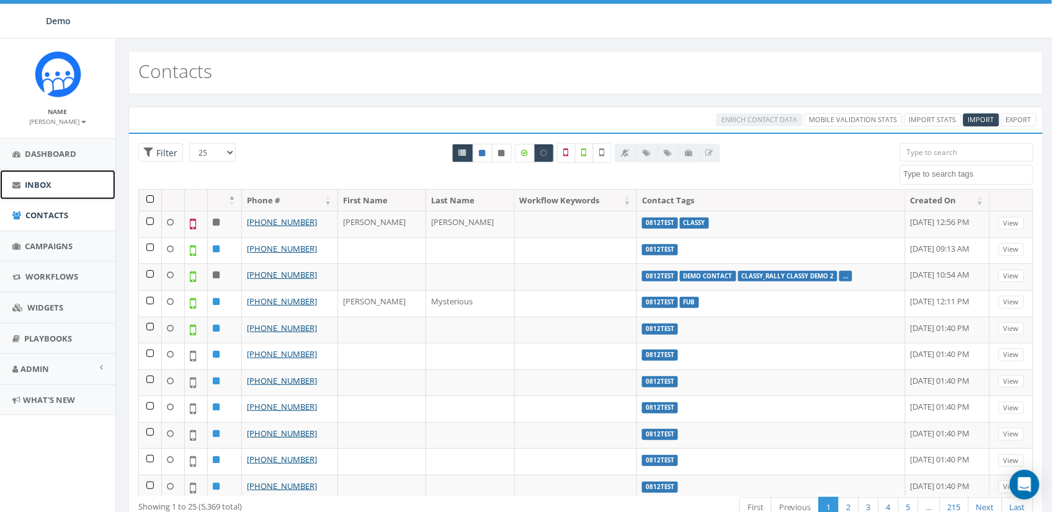
click at [34, 190] on span "Inbox" at bounding box center [38, 184] width 27 height 11
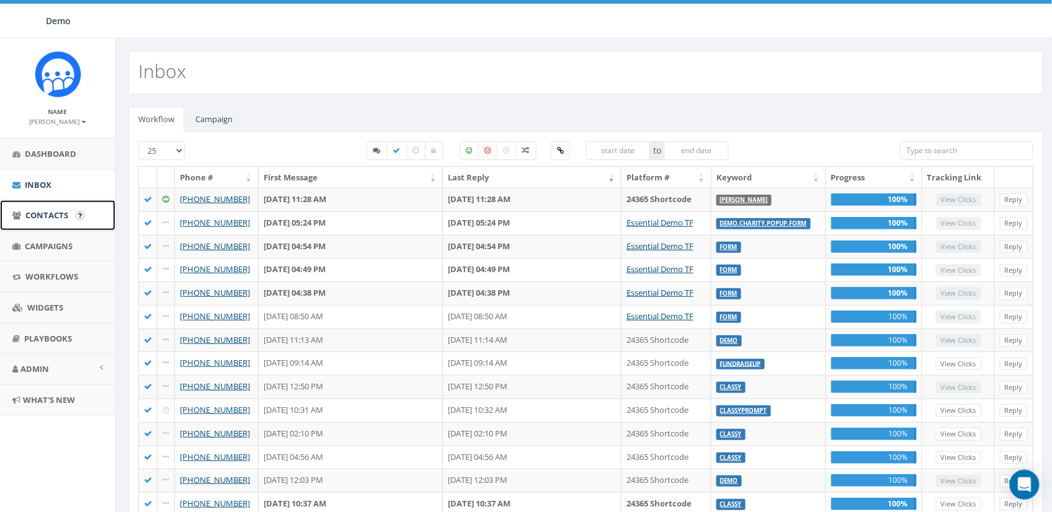
click at [22, 224] on link "Contacts" at bounding box center [57, 215] width 115 height 30
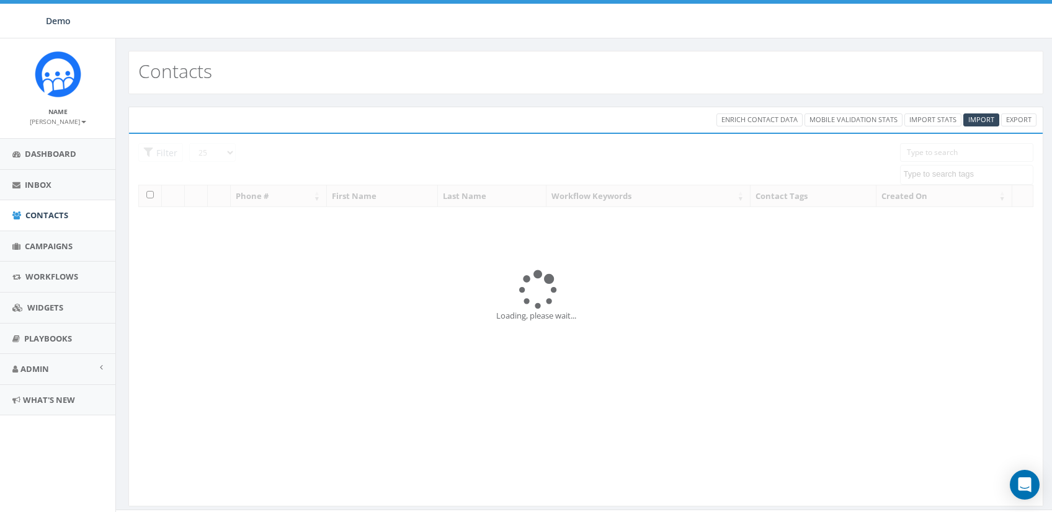
select select
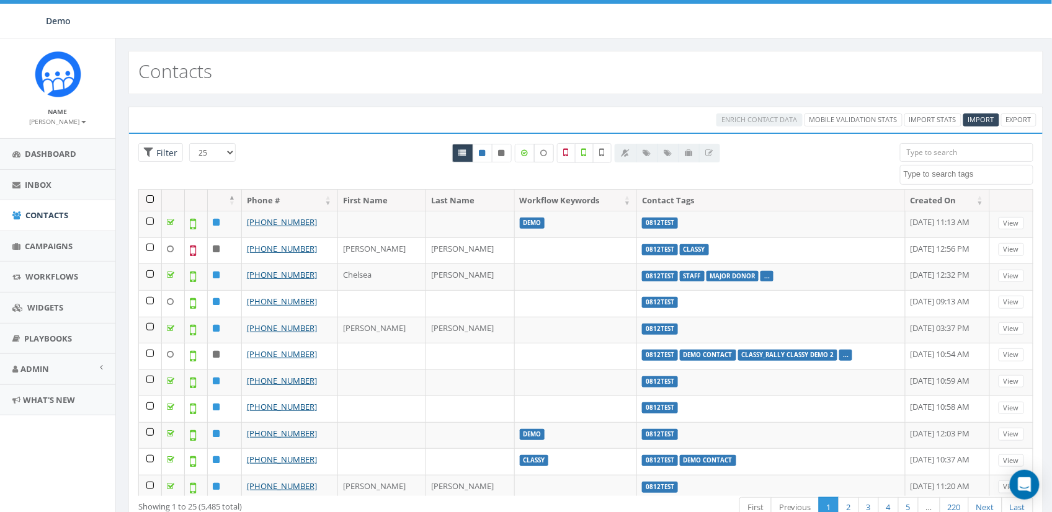
drag, startPoint x: 546, startPoint y: 158, endPoint x: 371, endPoint y: 205, distance: 180.5
click at [546, 158] on label at bounding box center [544, 153] width 20 height 19
checkbox input "true"
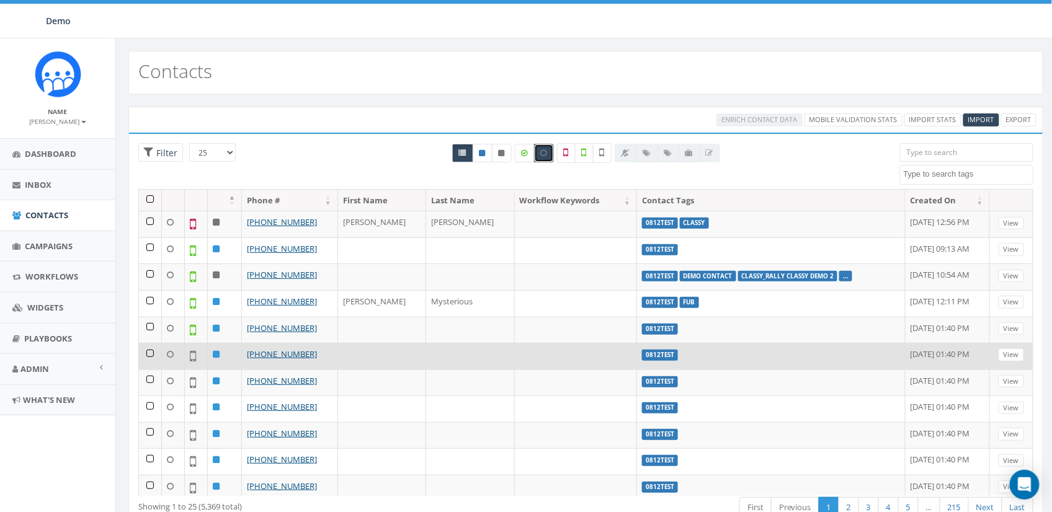
drag, startPoint x: 151, startPoint y: 351, endPoint x: 152, endPoint y: 360, distance: 9.4
click at [151, 351] on td at bounding box center [150, 356] width 23 height 27
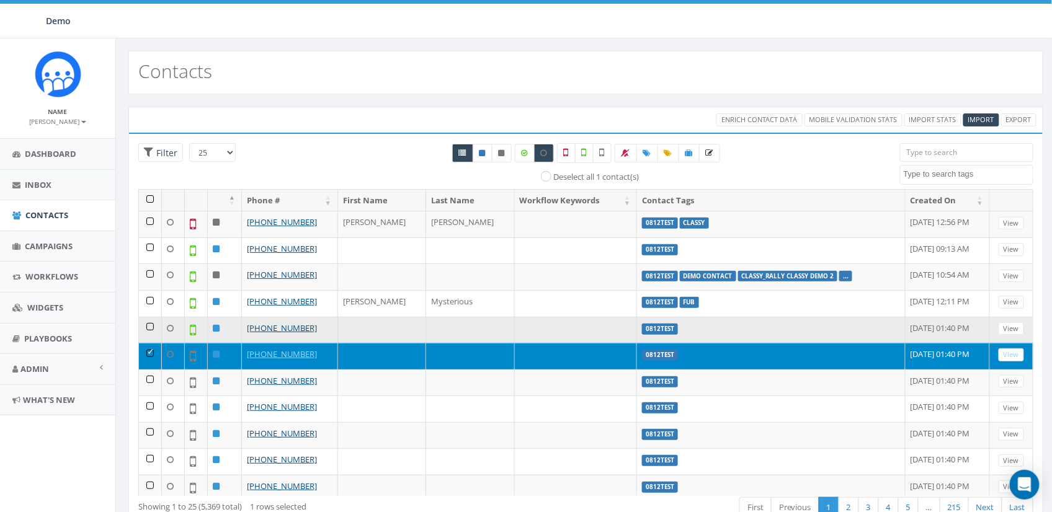
click at [145, 327] on td at bounding box center [150, 330] width 23 height 27
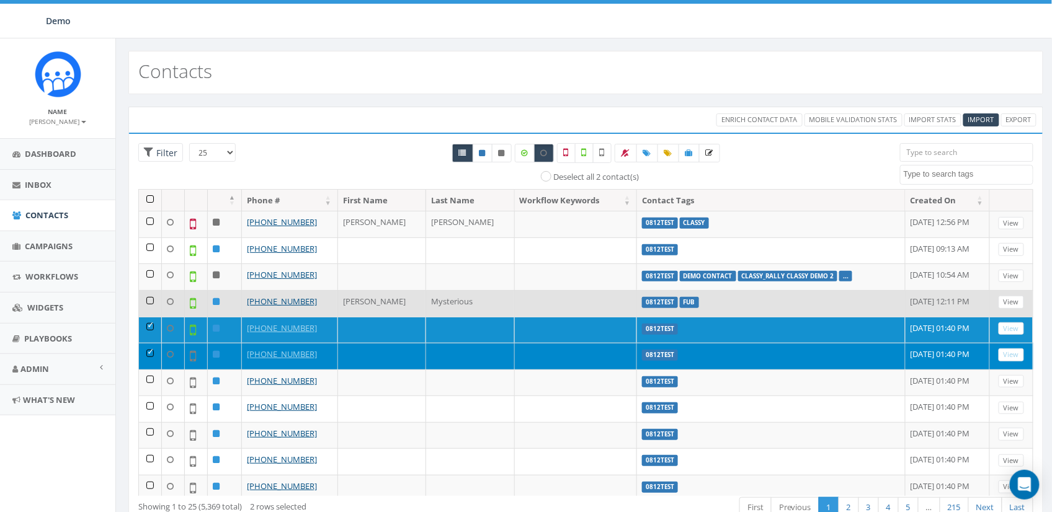
click at [146, 305] on td at bounding box center [150, 303] width 23 height 27
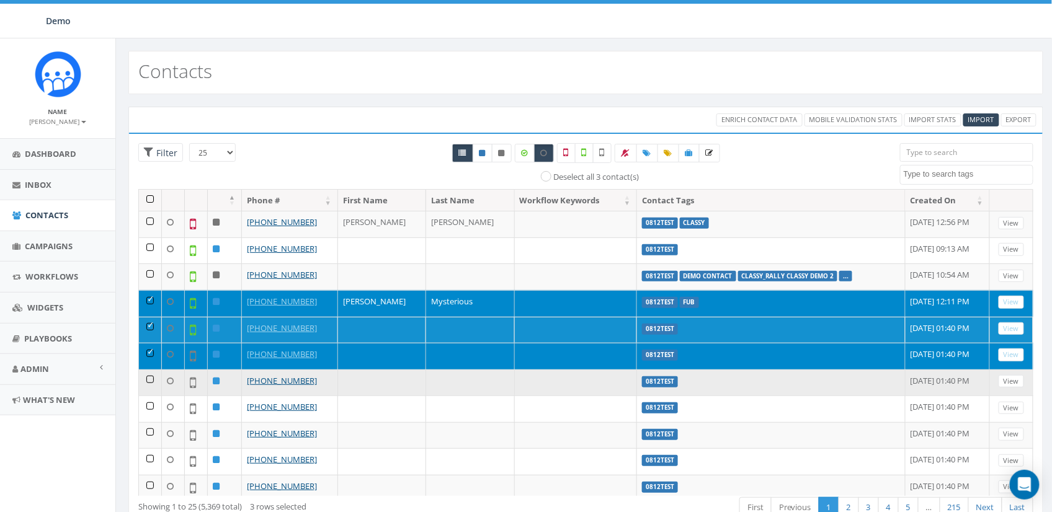
click at [146, 377] on td at bounding box center [150, 383] width 23 height 27
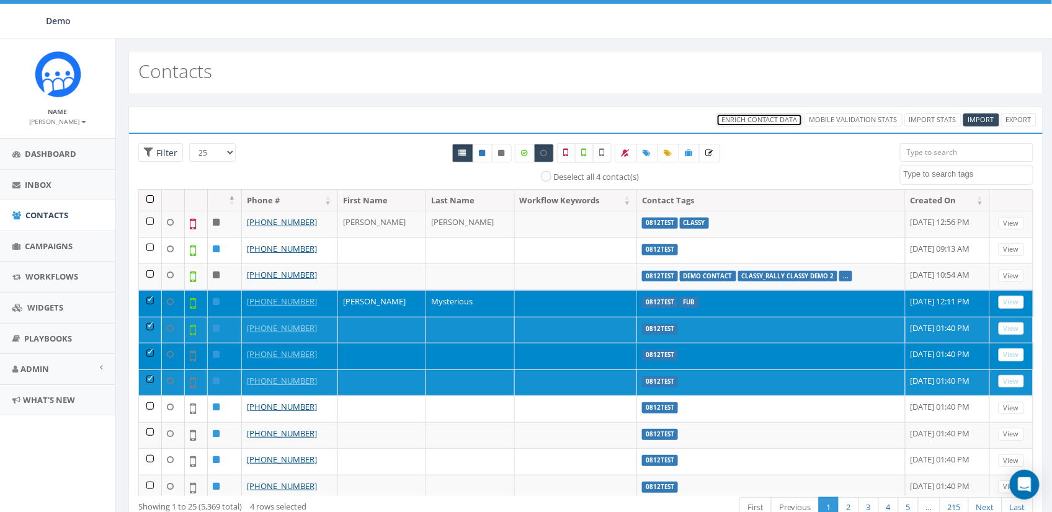
click at [780, 118] on span "Enrich Contact Data" at bounding box center [759, 119] width 76 height 9
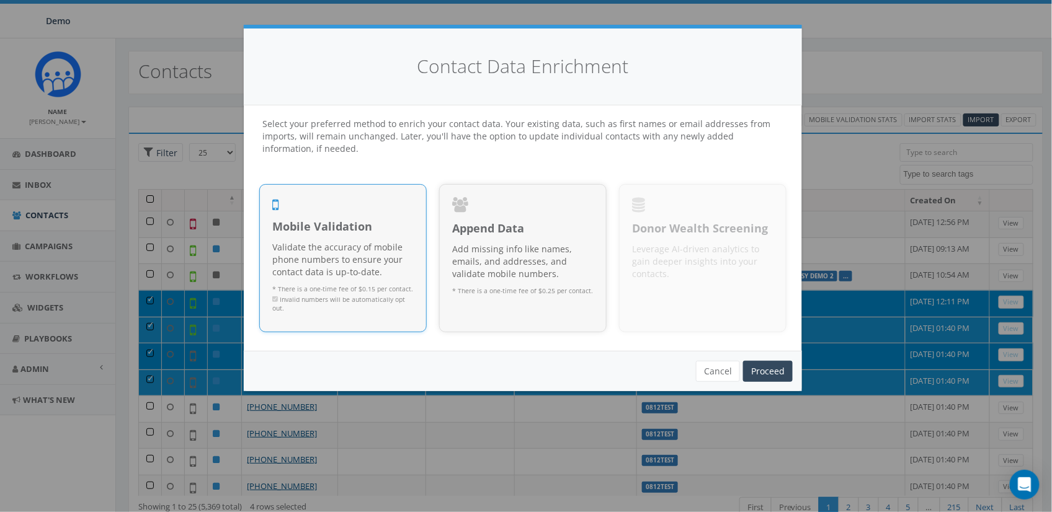
click at [366, 214] on div at bounding box center [342, 207] width 141 height 21
click at [764, 371] on link "Proceed" at bounding box center [768, 371] width 50 height 21
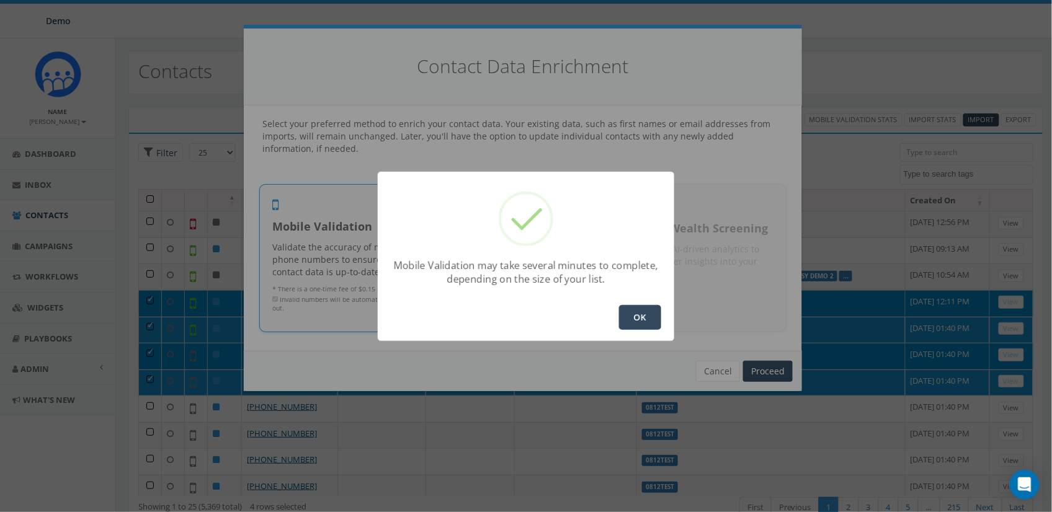
drag, startPoint x: 639, startPoint y: 309, endPoint x: 633, endPoint y: 311, distance: 6.9
click at [639, 309] on button "OK" at bounding box center [640, 317] width 42 height 25
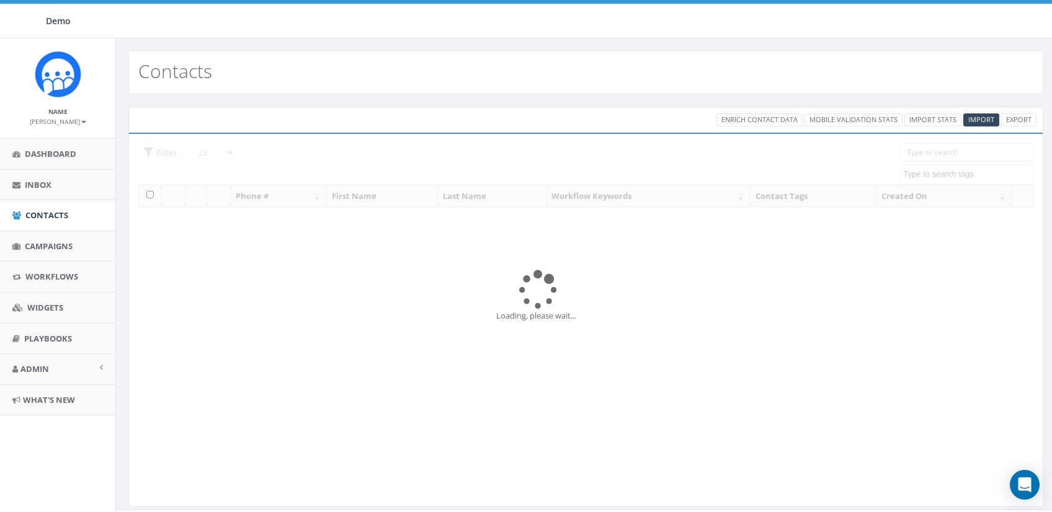
select select
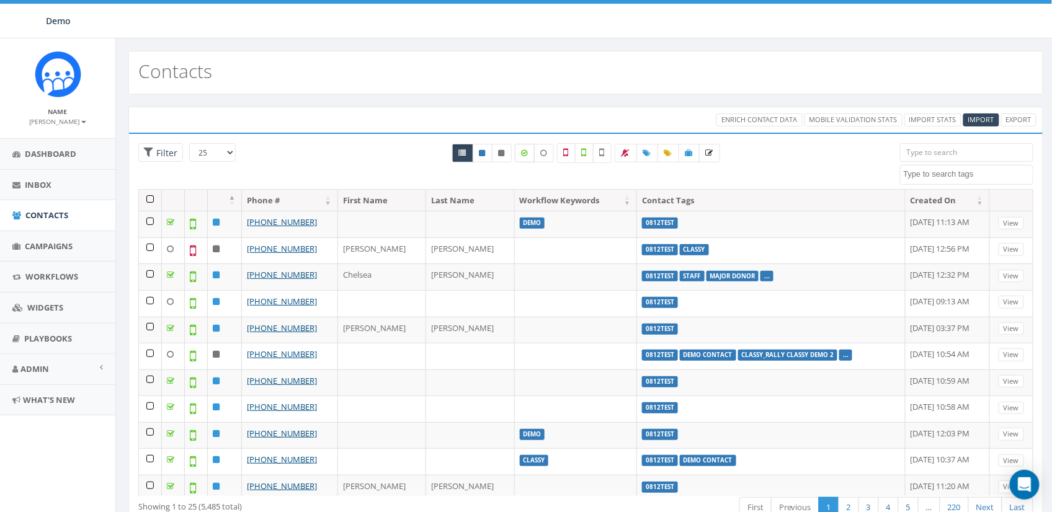
click at [526, 155] on icon at bounding box center [525, 152] width 6 height 7
checkbox input "true"
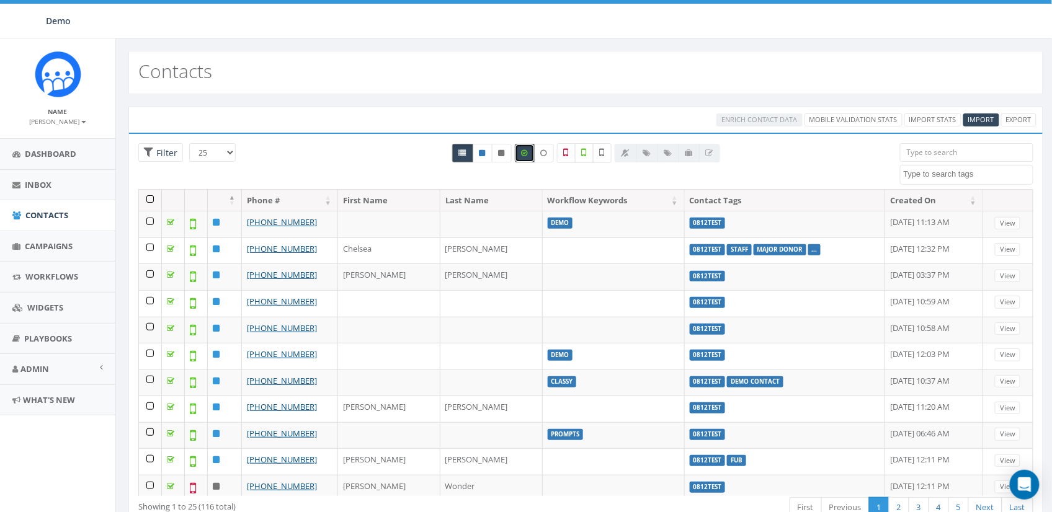
click at [461, 153] on icon at bounding box center [462, 152] width 7 height 7
radio input "true"
click at [885, 202] on th "Created On" at bounding box center [934, 201] width 98 height 22
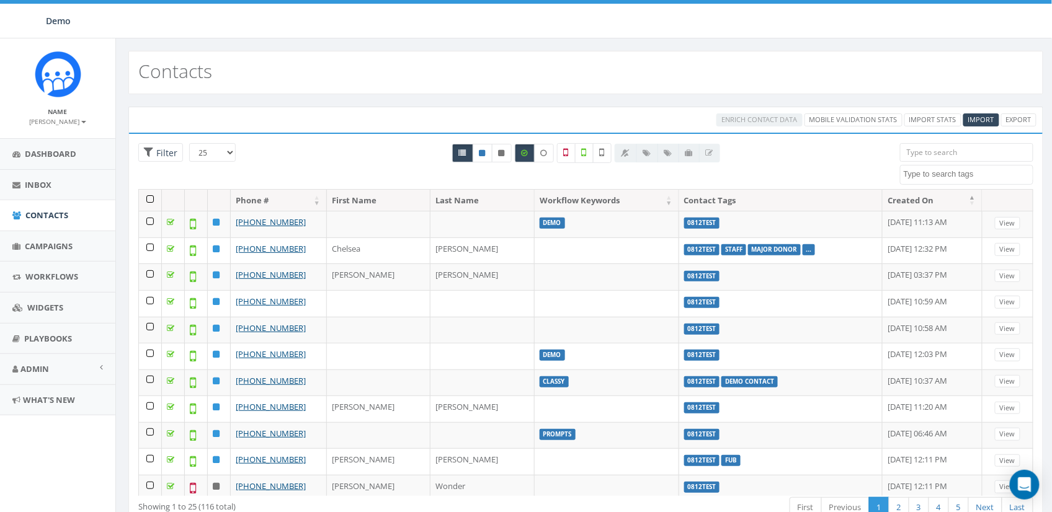
click at [883, 202] on th "Created On" at bounding box center [932, 201] width 99 height 22
click at [522, 148] on label at bounding box center [525, 153] width 20 height 19
checkbox input "false"
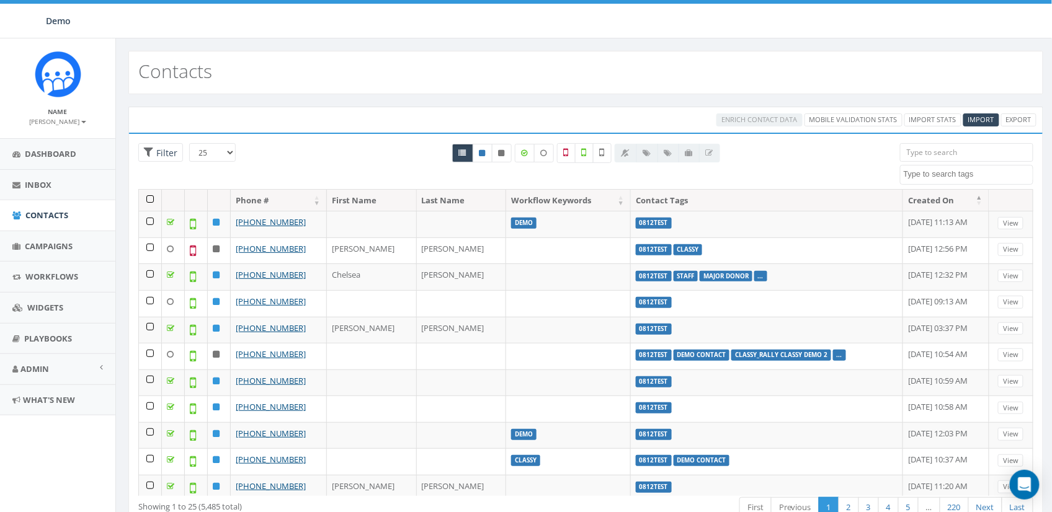
click at [920, 179] on textarea "Search" at bounding box center [969, 174] width 130 height 11
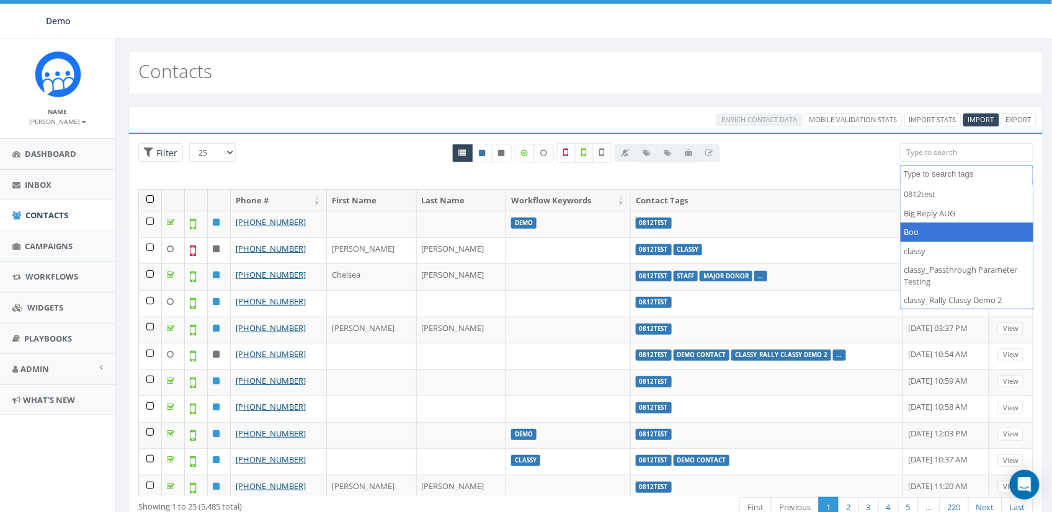
select select "Boo"
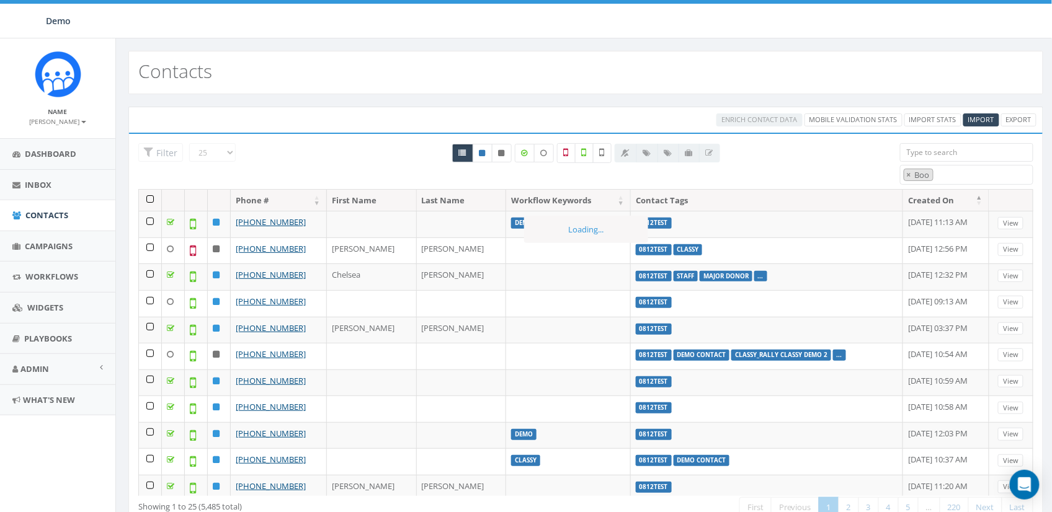
scroll to position [21, 0]
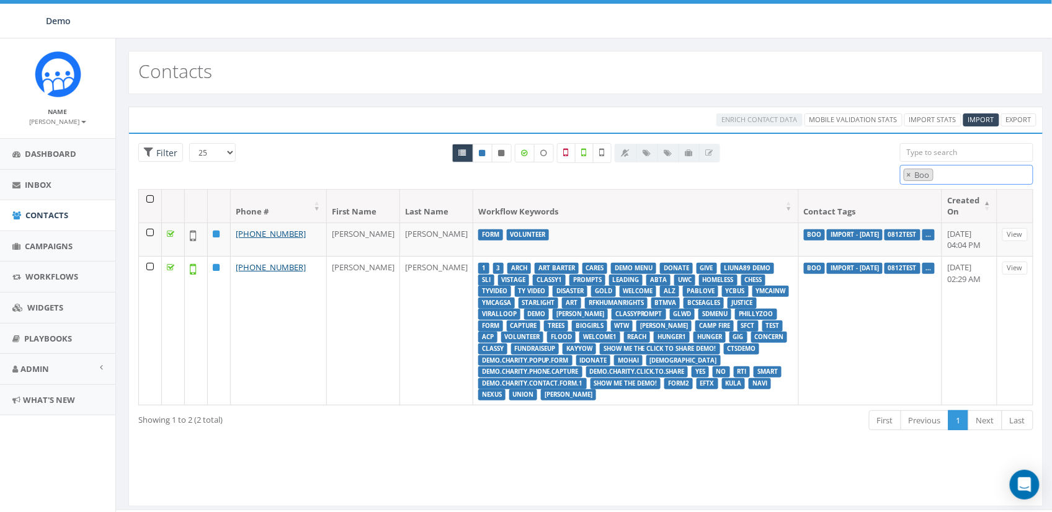
click at [955, 182] on span "× Boo" at bounding box center [967, 175] width 134 height 20
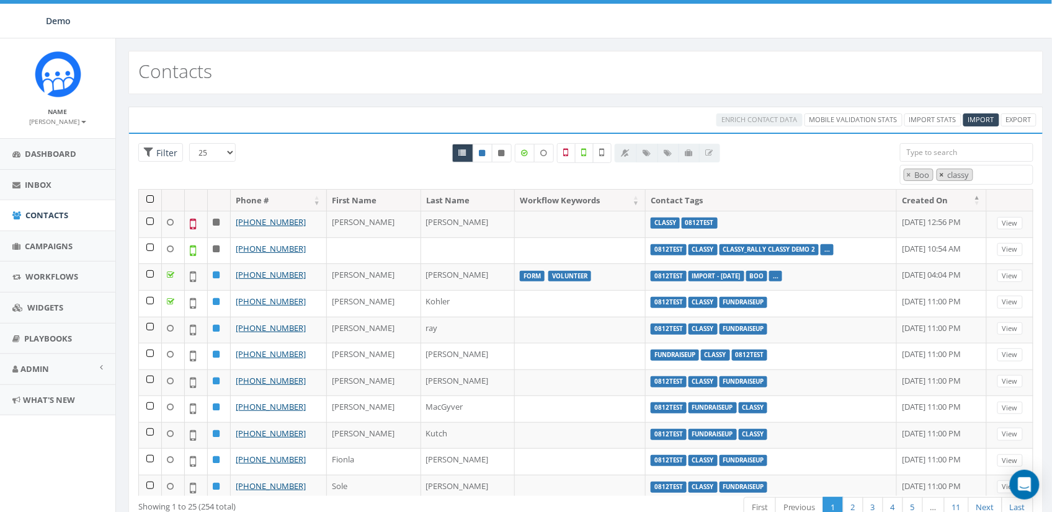
click at [943, 176] on span "×" at bounding box center [942, 174] width 4 height 11
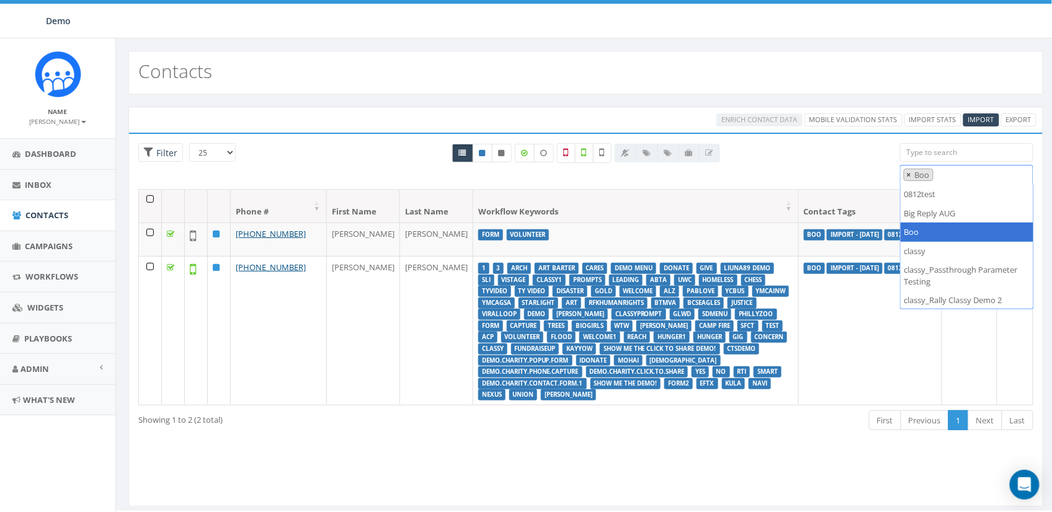
click at [908, 174] on span "×" at bounding box center [909, 174] width 4 height 11
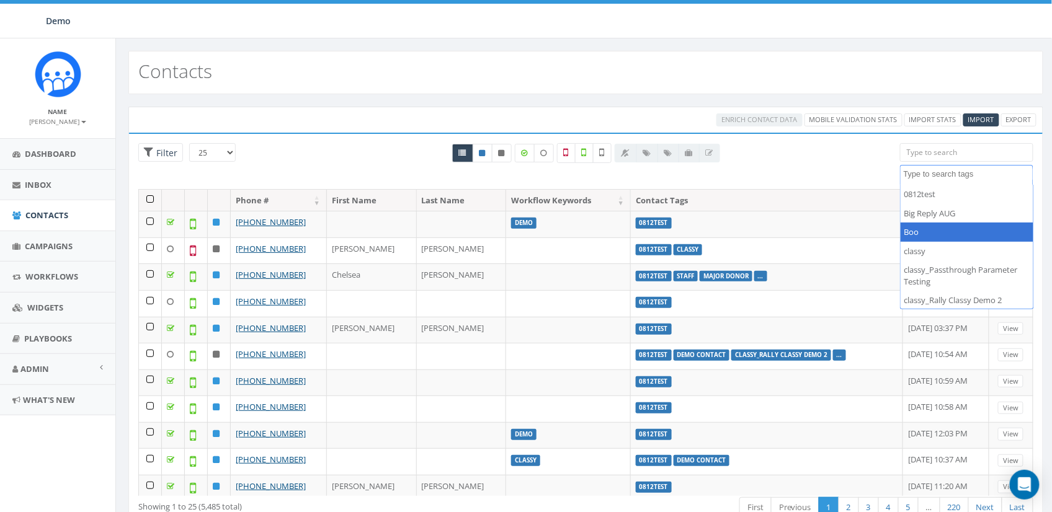
select select "Boo"
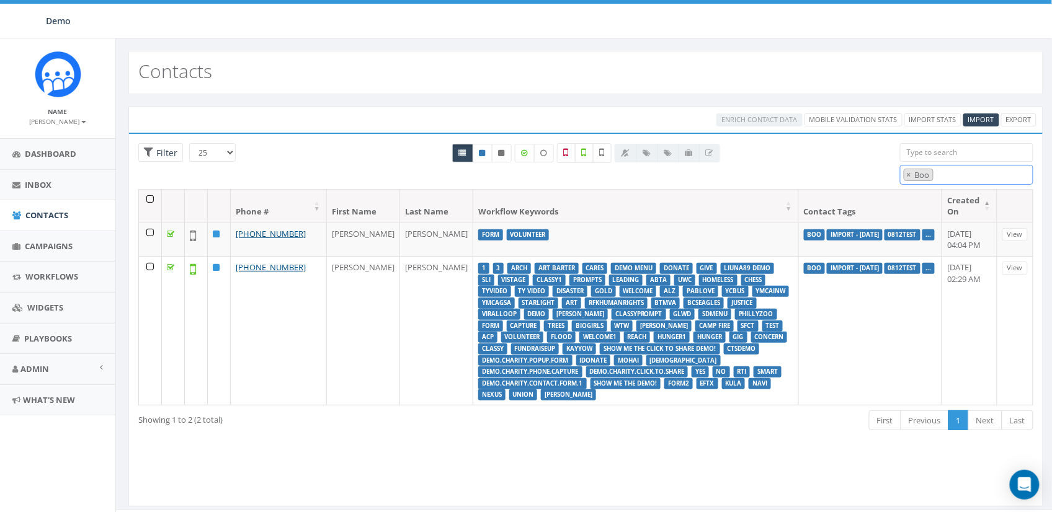
click at [953, 179] on span "× Boo" at bounding box center [967, 175] width 134 height 20
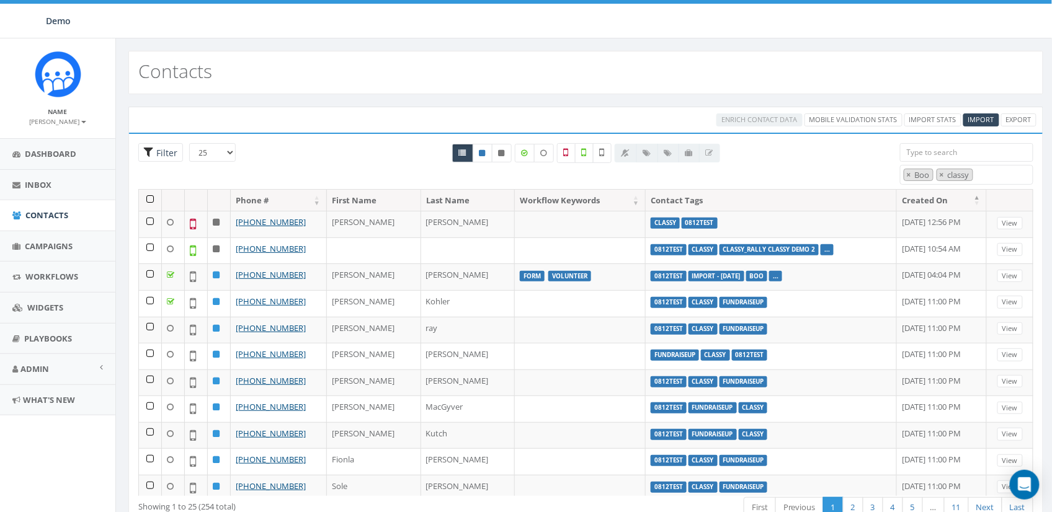
click at [140, 151] on span "Filter" at bounding box center [160, 152] width 45 height 19
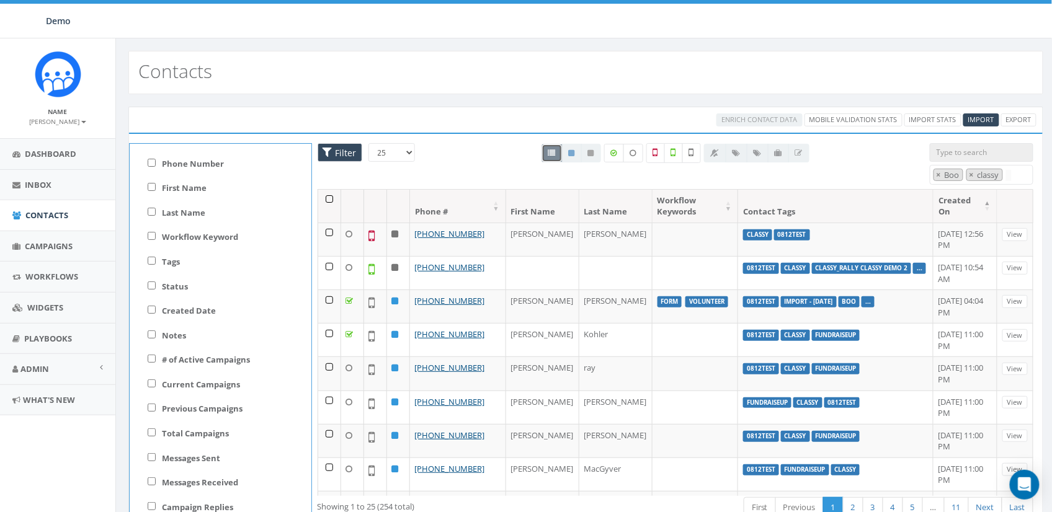
click at [167, 265] on label "Tags" at bounding box center [171, 262] width 18 height 12
click at [156, 265] on input "Tags" at bounding box center [152, 261] width 8 height 8
checkbox input "true"
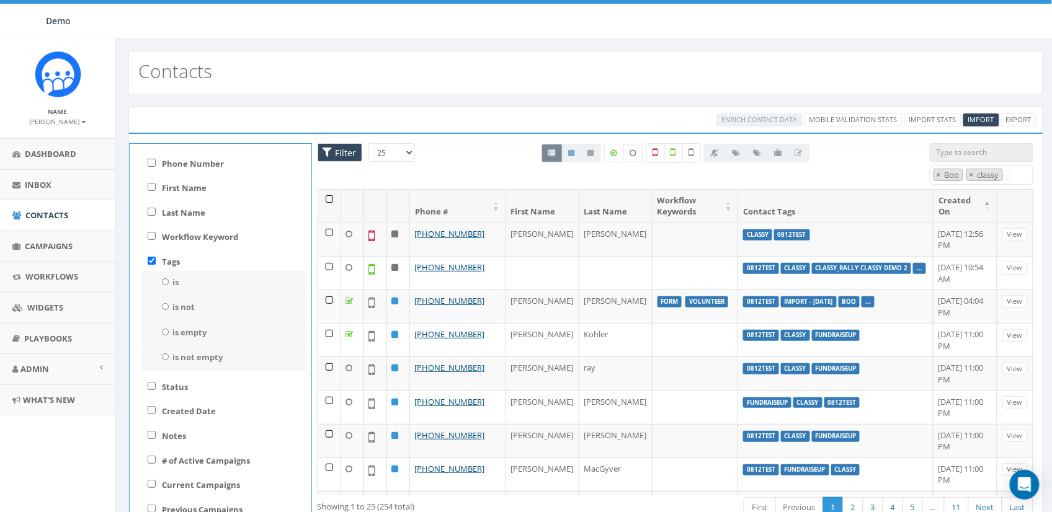
click at [168, 275] on div "is Selected: 0 0812test Big Reply AUG Boo classy classy_Rally Classy Demo 2 Loa…" at bounding box center [223, 283] width 165 height 25
click at [171, 283] on div "is Selected: 0 0812test Big Reply AUG Boo classy classy_Rally Classy Demo 2 Loa…" at bounding box center [223, 283] width 165 height 25
click at [159, 281] on div "is Selected: 0 0812test Big Reply AUG Boo classy classy_Rally Classy Demo 2 Loa…" at bounding box center [223, 283] width 165 height 25
click at [162, 280] on input "is" at bounding box center [165, 281] width 8 height 7
radio input "true"
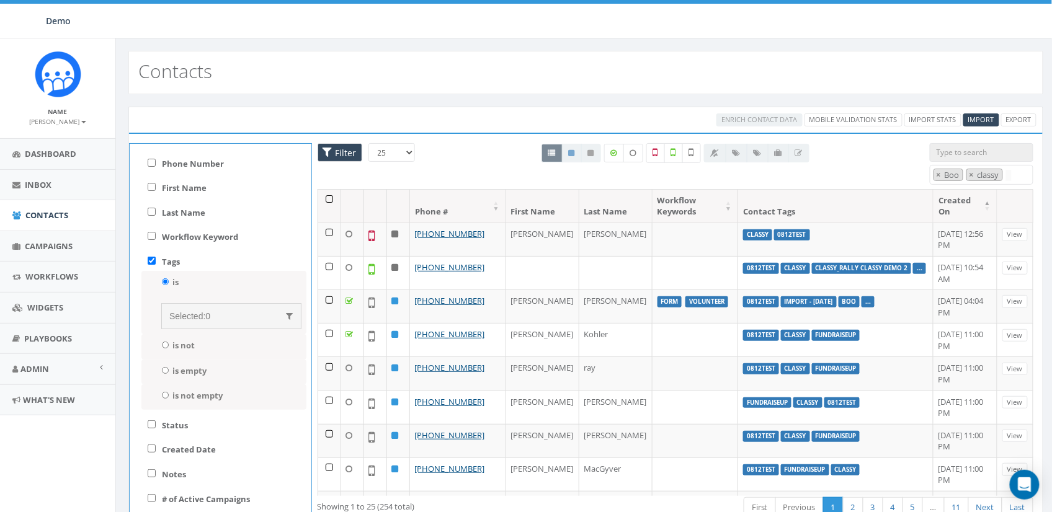
click at [195, 316] on span "Selected:" at bounding box center [187, 316] width 36 height 10
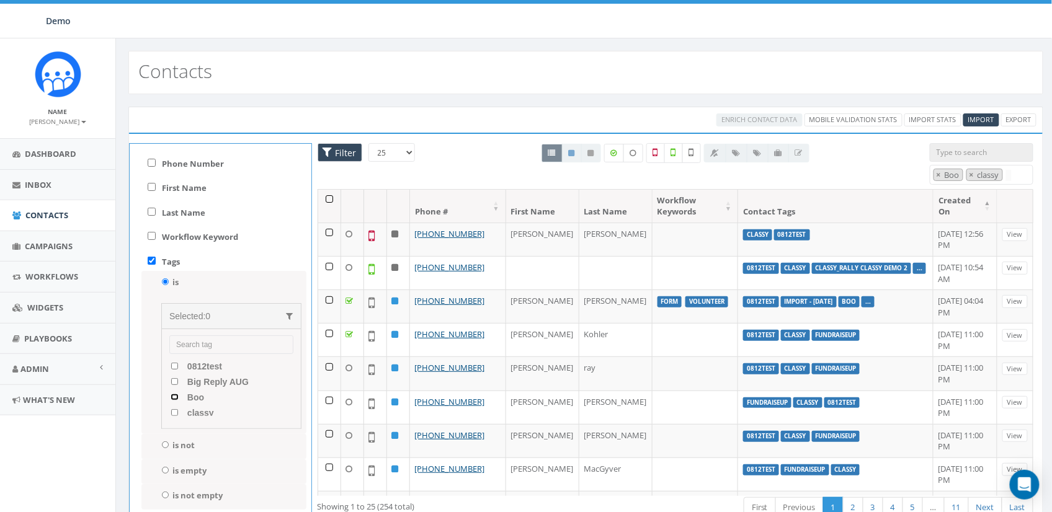
click at [174, 397] on input "Boo" at bounding box center [175, 397] width 8 height 7
checkbox input "true"
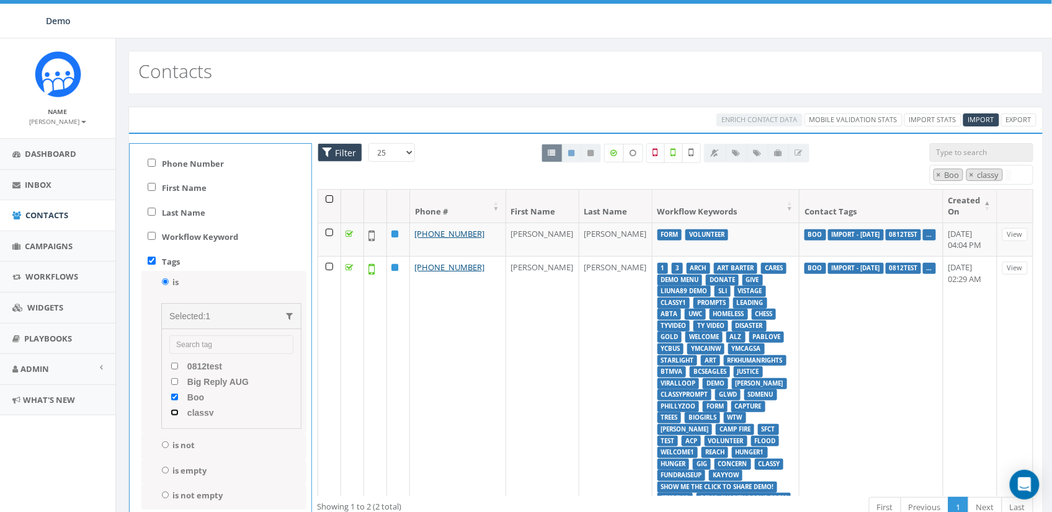
click at [173, 414] on input "classy" at bounding box center [175, 412] width 8 height 7
checkbox input "true"
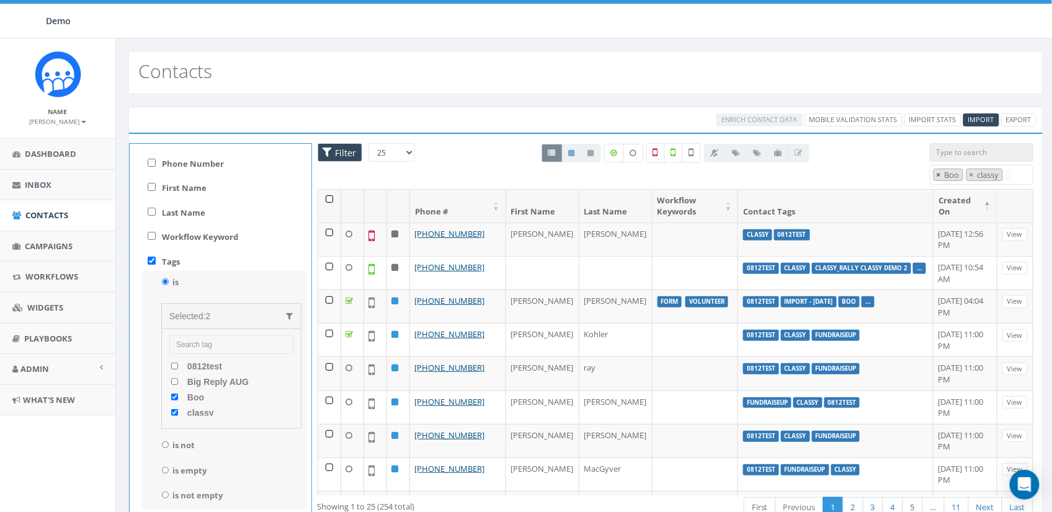
click at [940, 175] on span "×" at bounding box center [938, 174] width 4 height 11
click at [937, 176] on span "×" at bounding box center [938, 174] width 4 height 11
click at [151, 264] on input "Tags" at bounding box center [152, 261] width 8 height 8
checkbox input "false"
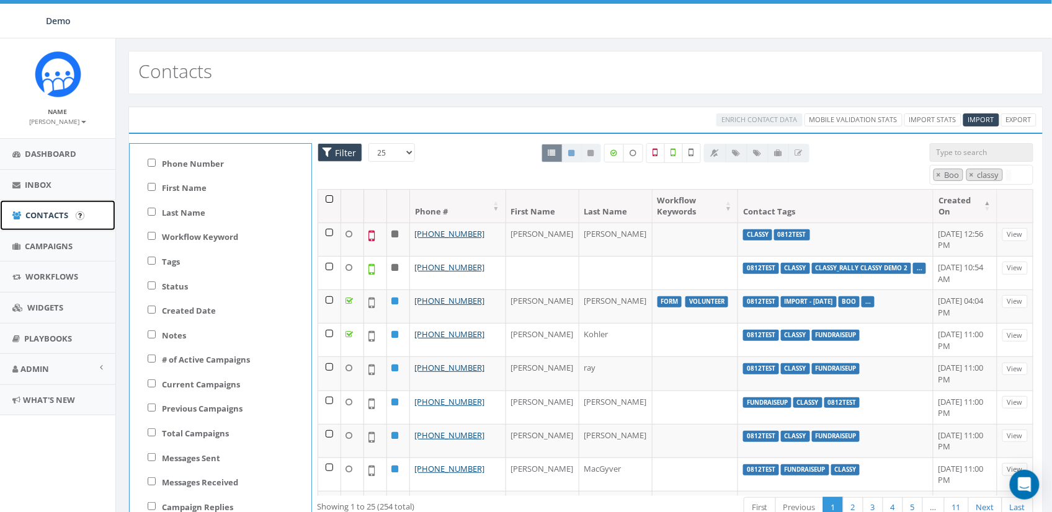
drag, startPoint x: 35, startPoint y: 216, endPoint x: 61, endPoint y: 204, distance: 28.3
click at [35, 216] on span "Contacts" at bounding box center [46, 215] width 43 height 11
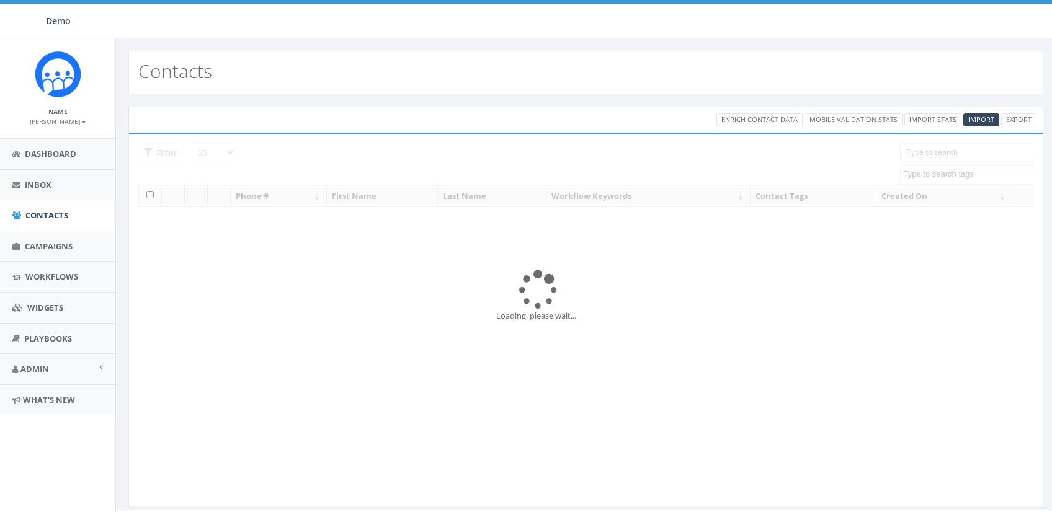
select select
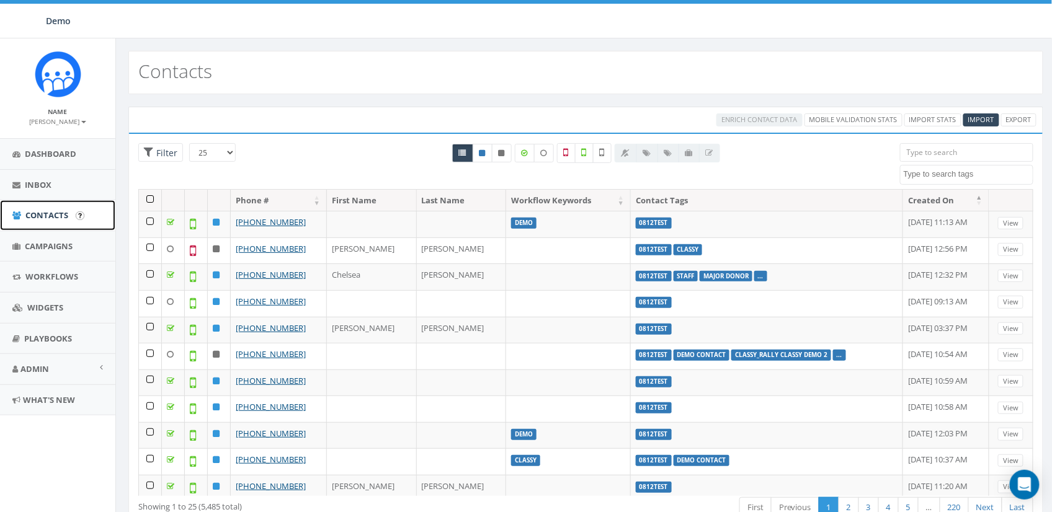
click at [37, 215] on span "Contacts" at bounding box center [46, 215] width 43 height 11
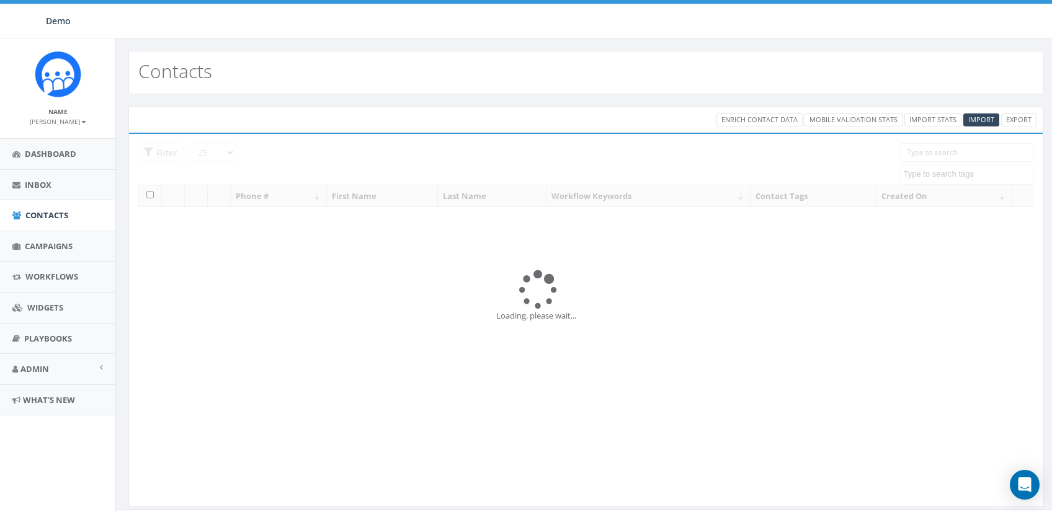
select select
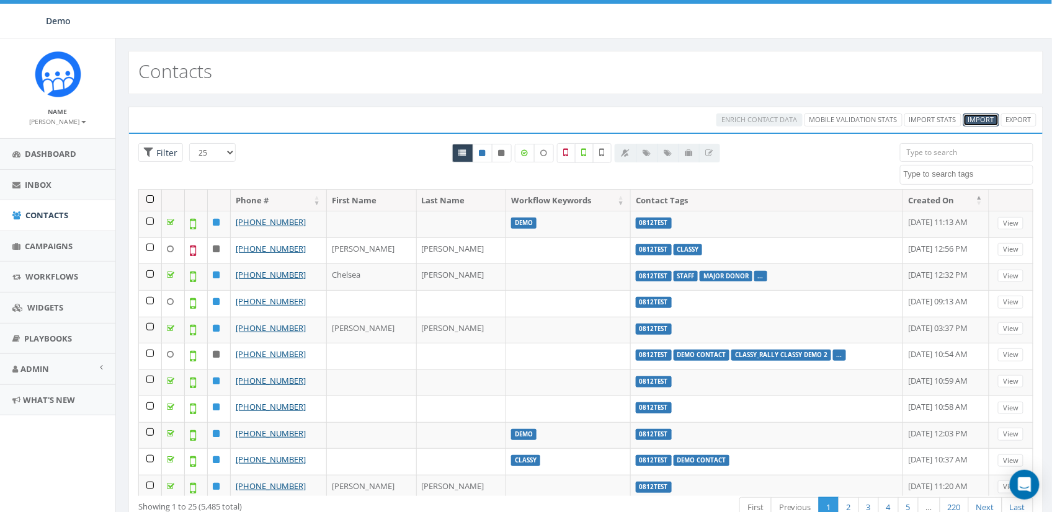
click at [974, 124] on span "Import" at bounding box center [981, 119] width 26 height 9
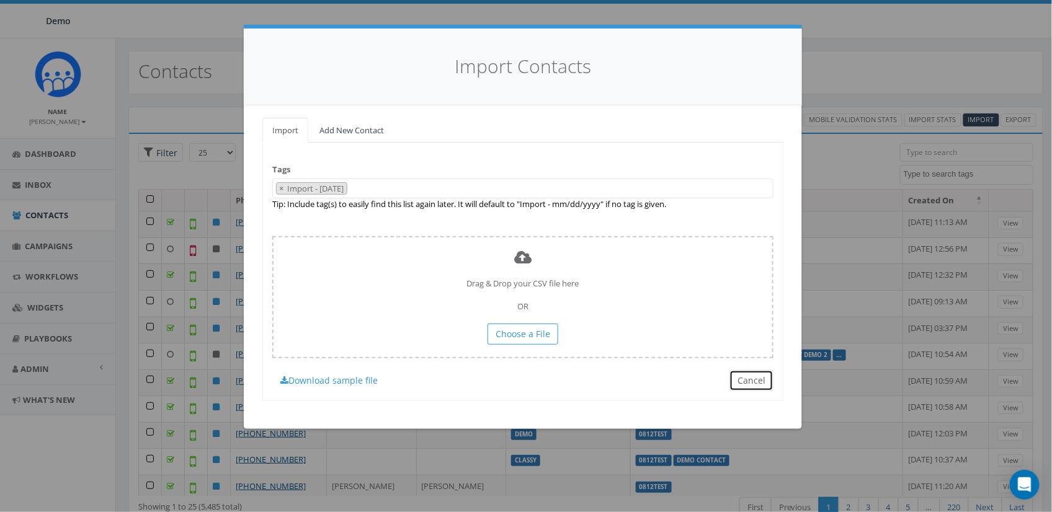
click at [735, 378] on button "Cancel" at bounding box center [751, 380] width 44 height 21
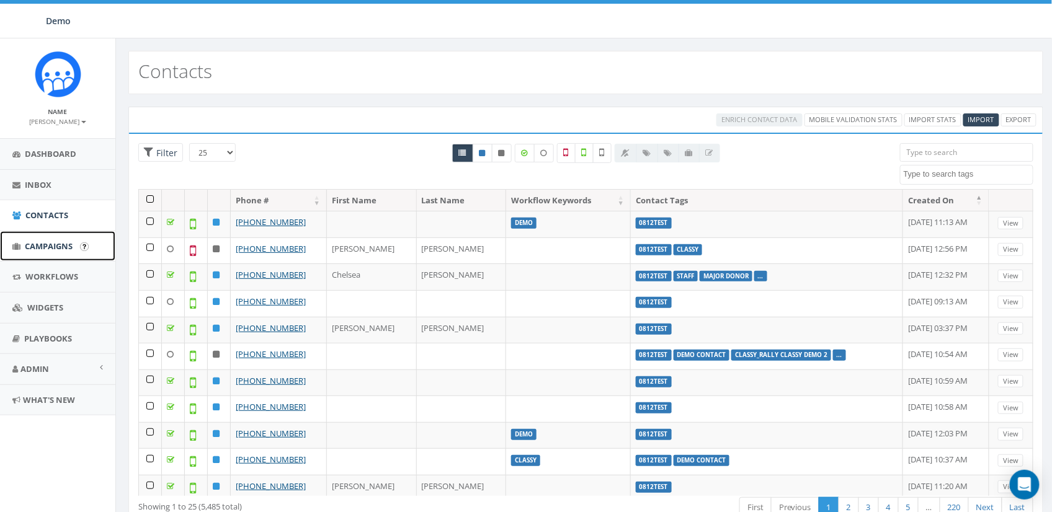
click at [58, 246] on span "Campaigns" at bounding box center [49, 246] width 48 height 11
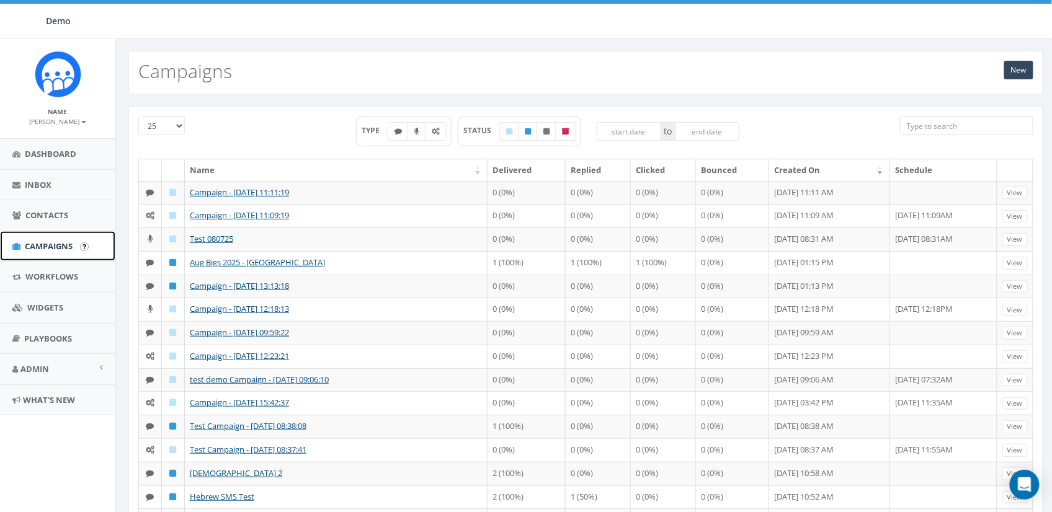
click at [43, 241] on span "Campaigns" at bounding box center [49, 246] width 48 height 11
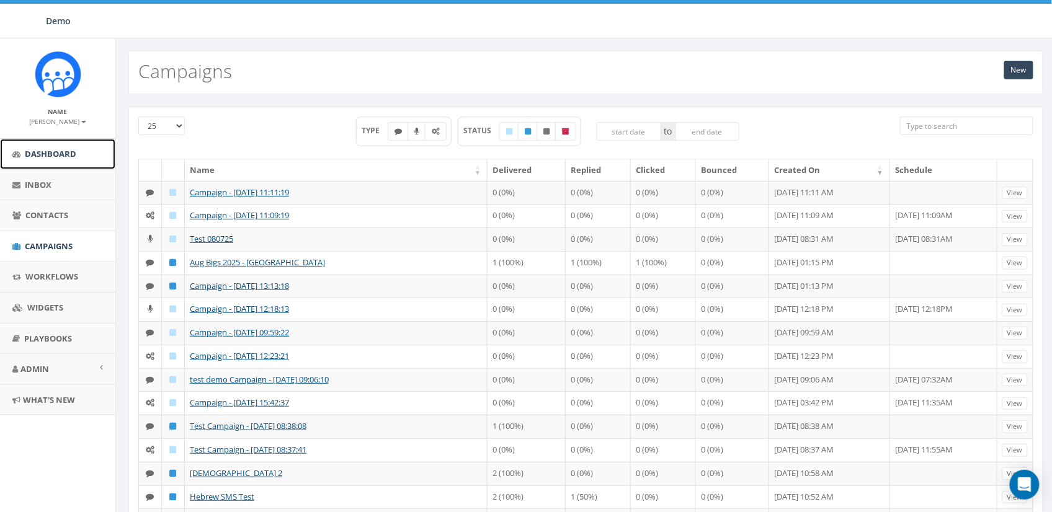
click at [47, 148] on link "Dashboard" at bounding box center [57, 154] width 115 height 30
